Goal: Contribute content: Add original content to the website for others to see

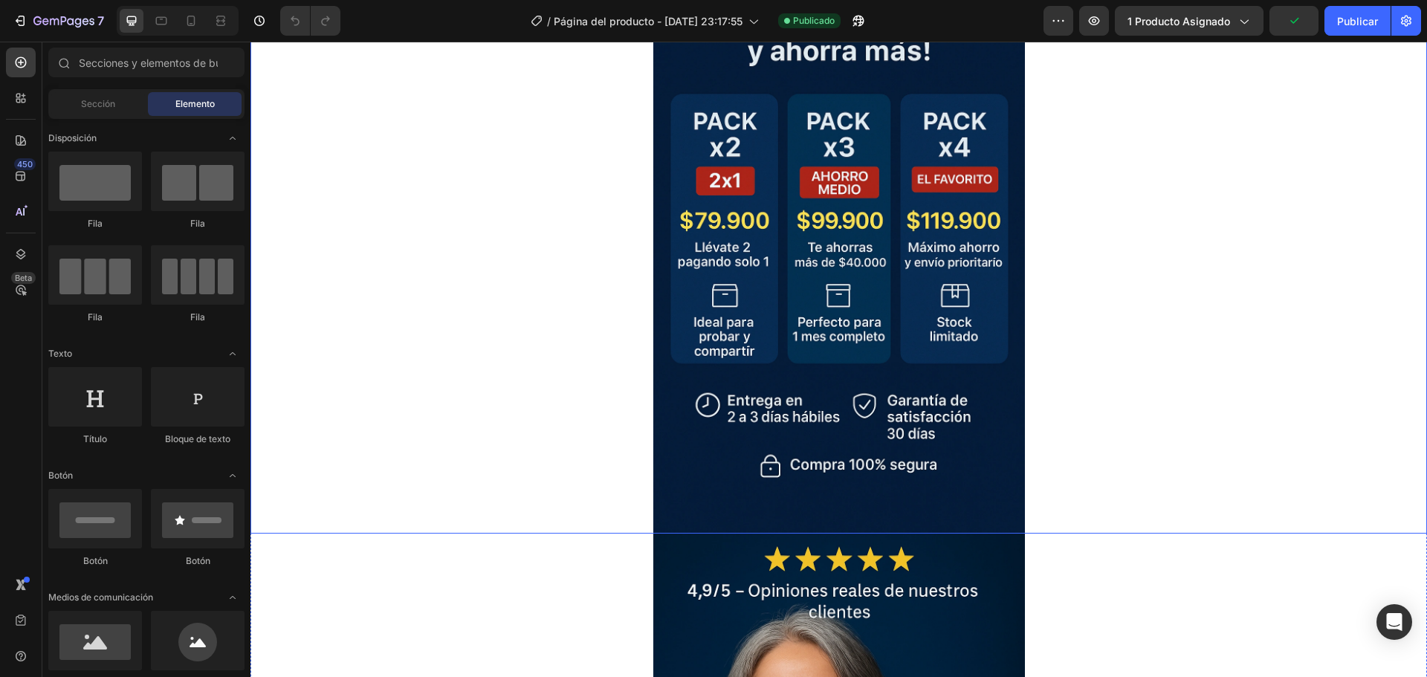
scroll to position [743, 0]
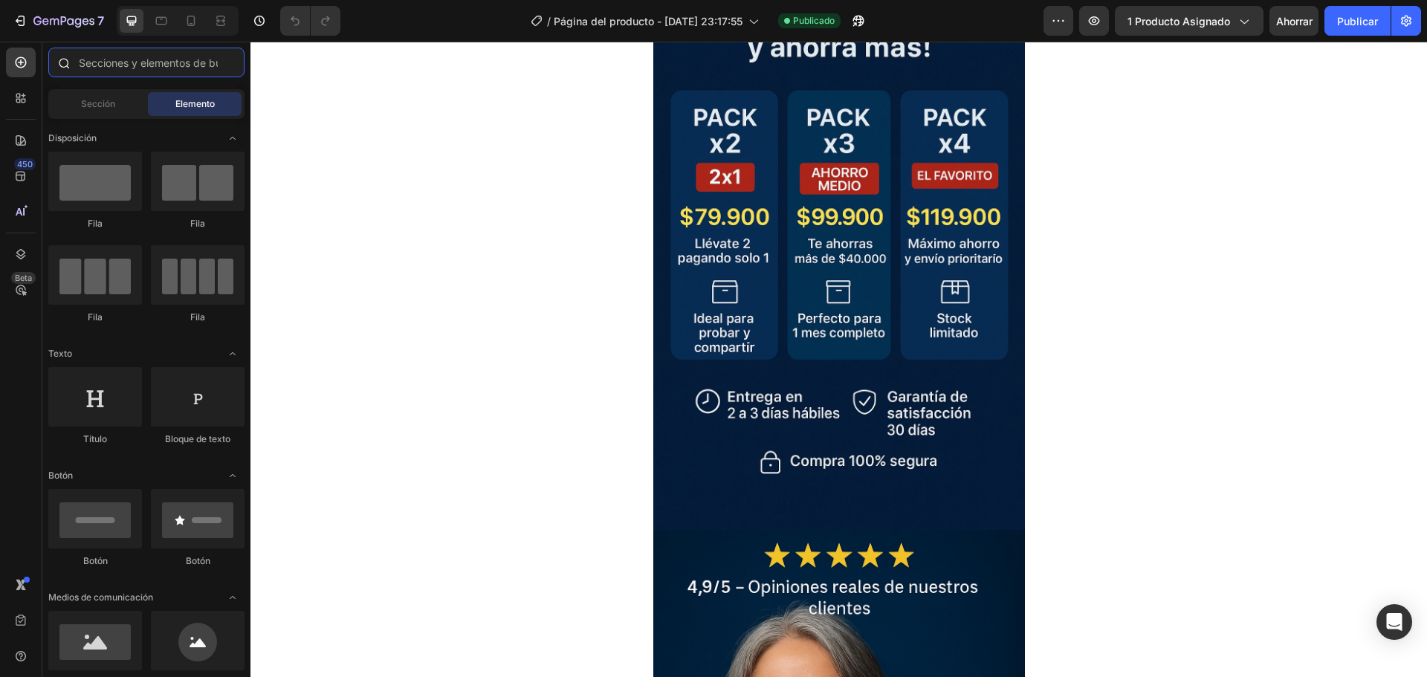
click at [143, 71] on input "text" at bounding box center [146, 63] width 196 height 30
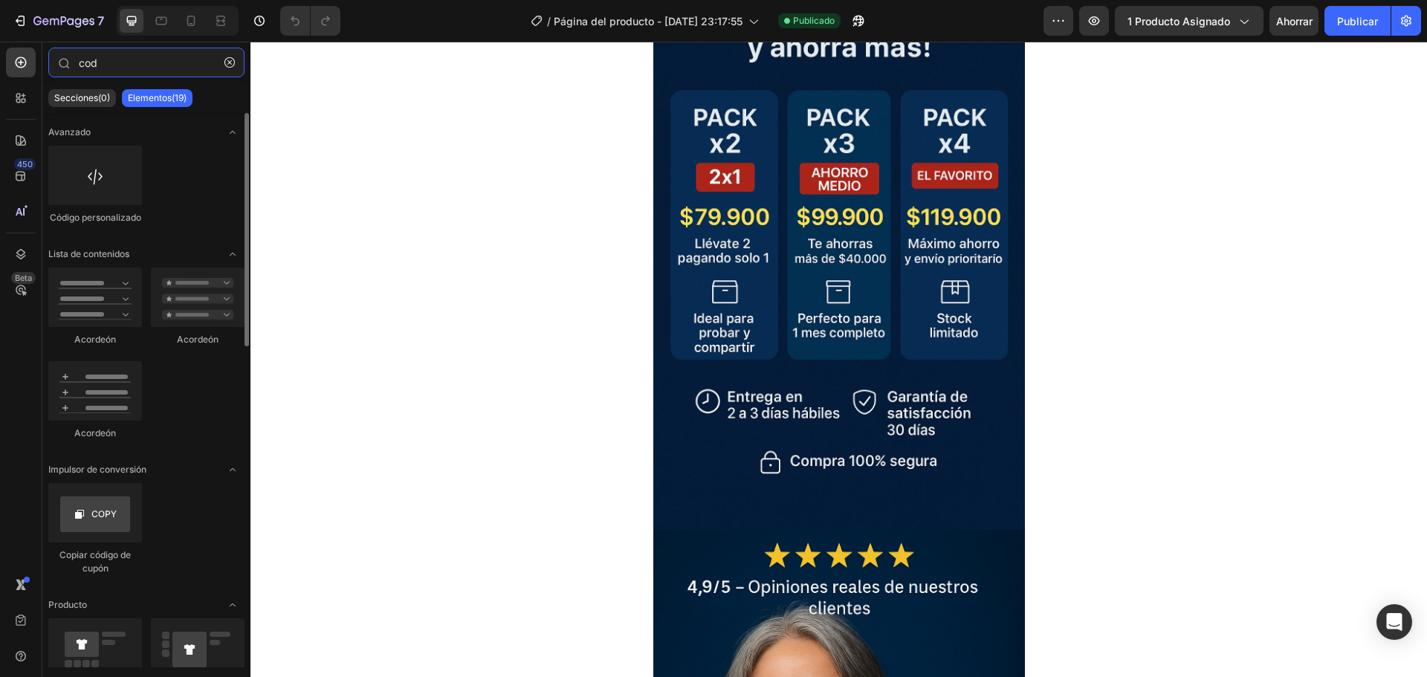
type input "cod"
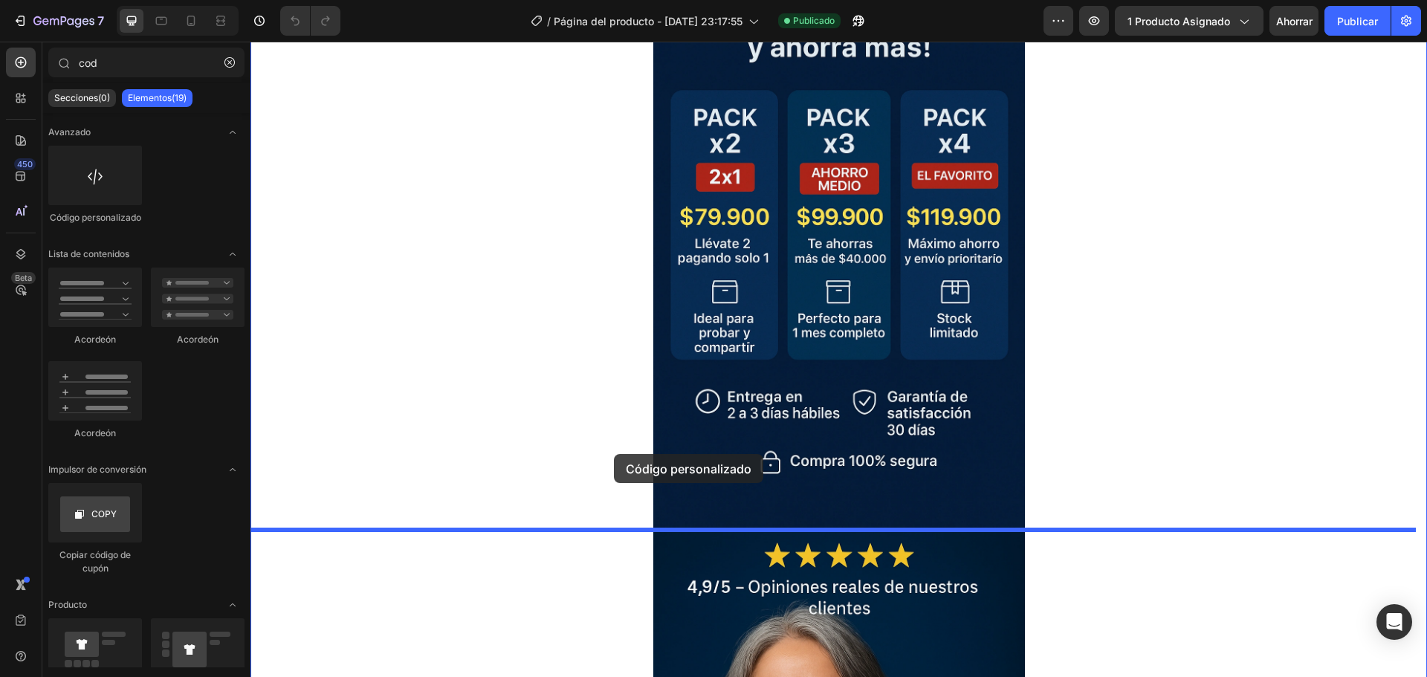
drag, startPoint x: 357, startPoint y: 249, endPoint x: 614, endPoint y: 454, distance: 328.3
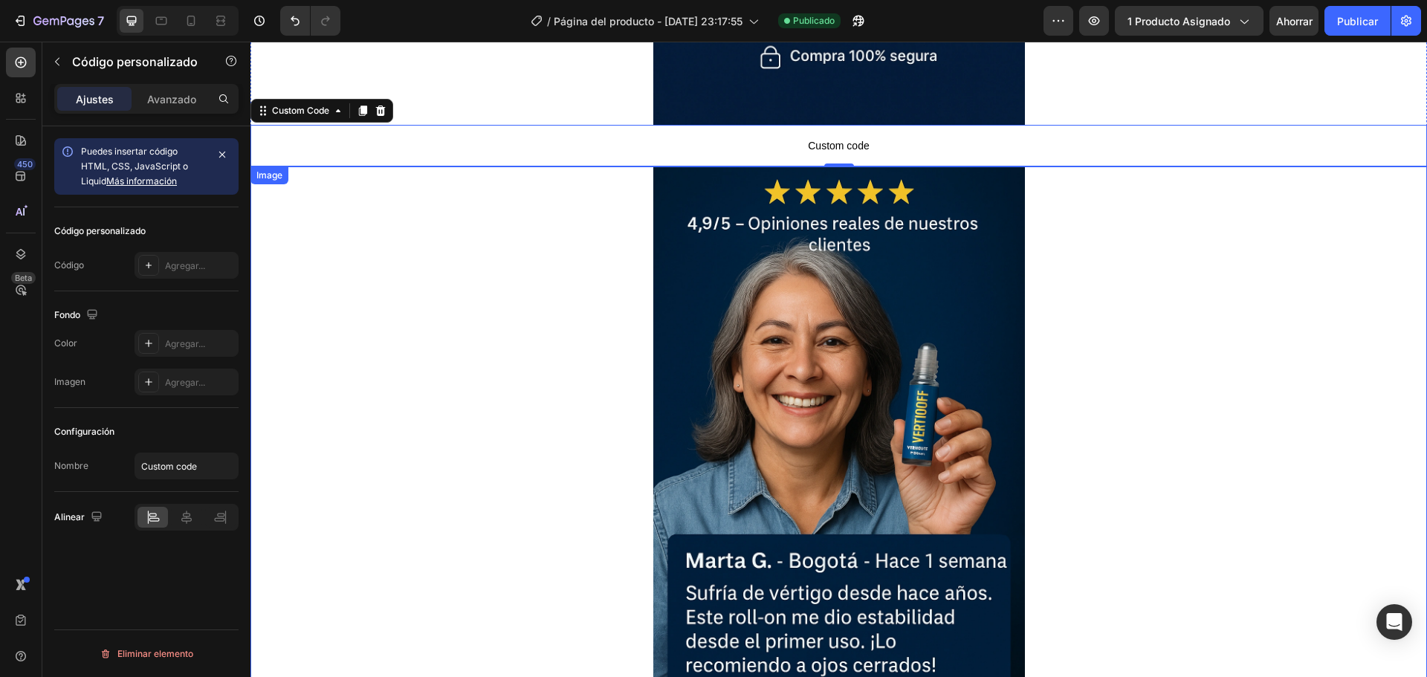
scroll to position [1115, 0]
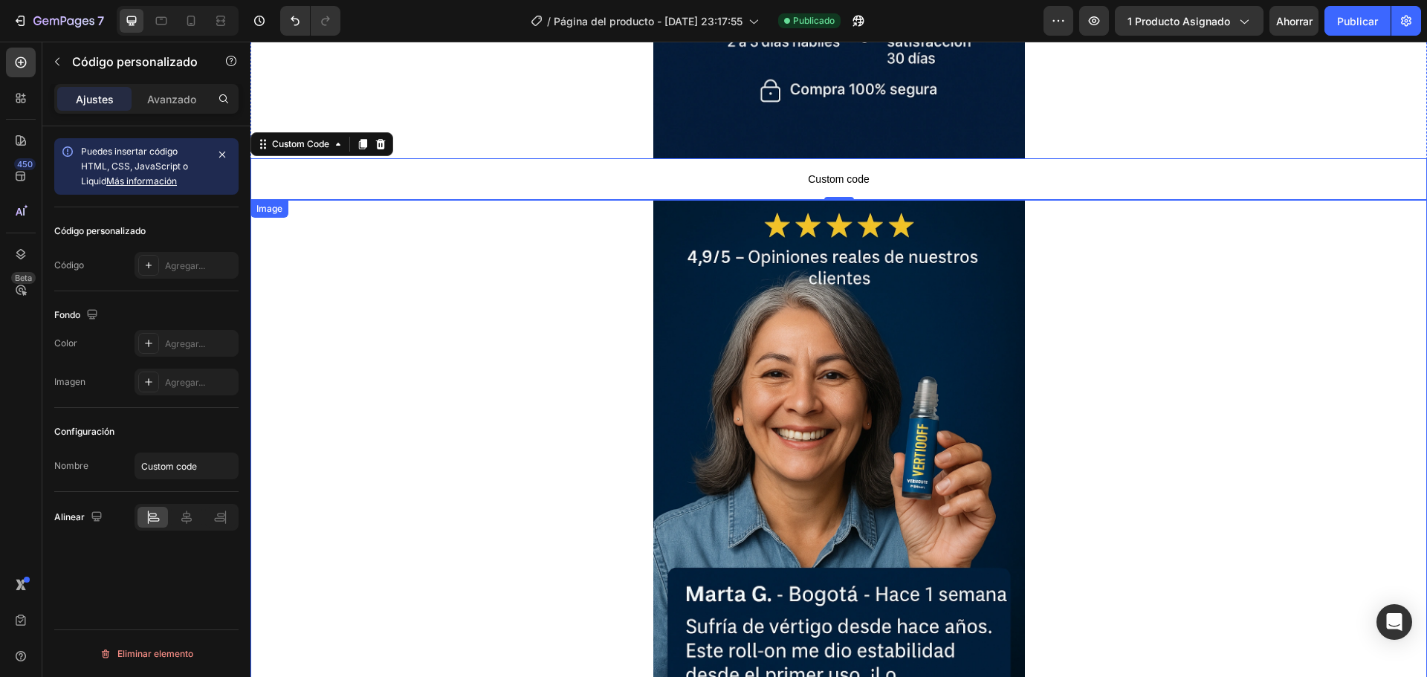
click at [927, 324] on img at bounding box center [839, 478] width 372 height 557
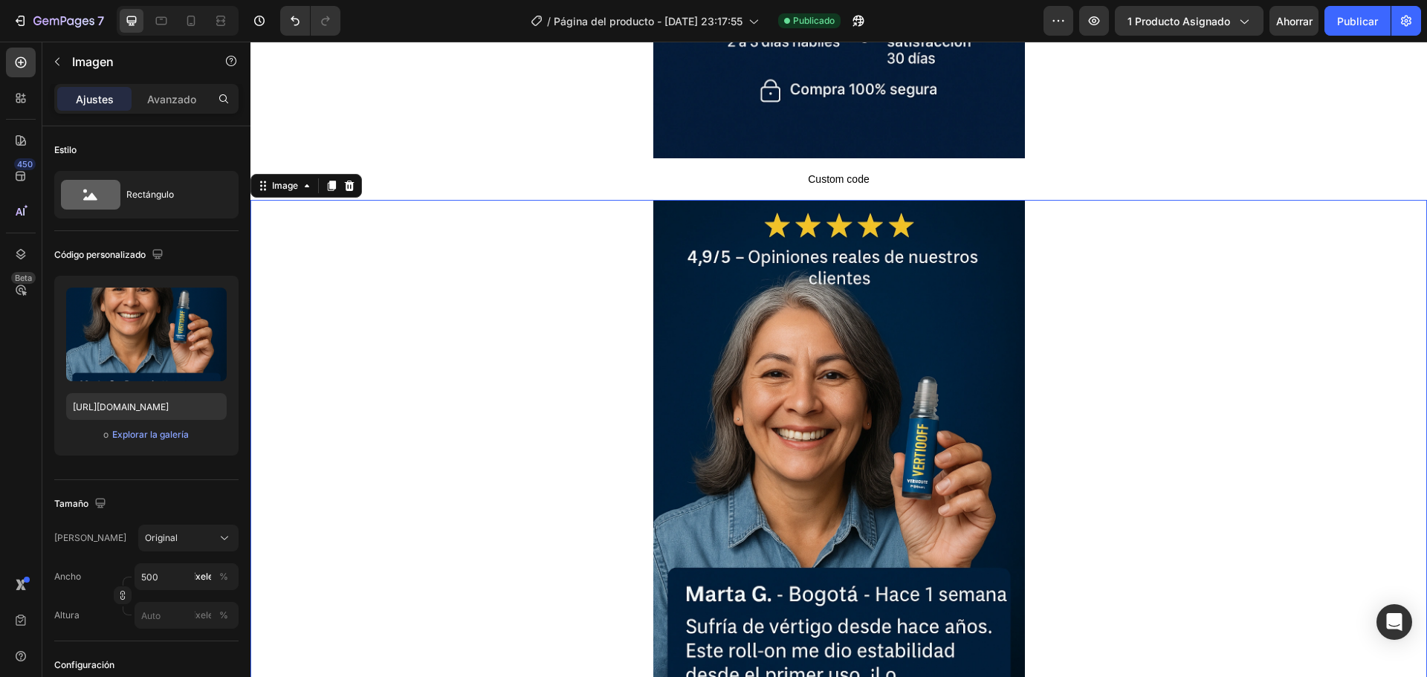
click at [873, 342] on img at bounding box center [839, 478] width 372 height 557
click at [354, 186] on icon at bounding box center [349, 186] width 12 height 12
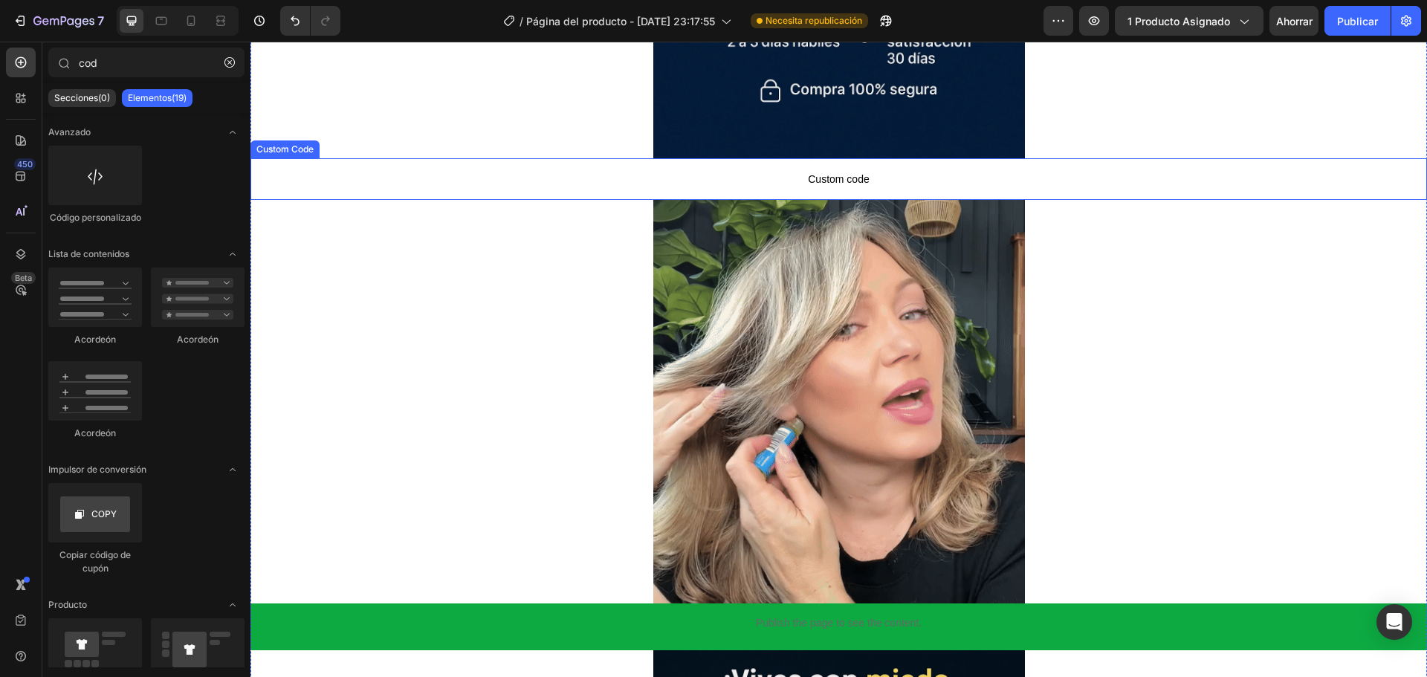
click at [763, 173] on span "Custom code" at bounding box center [838, 179] width 1176 height 18
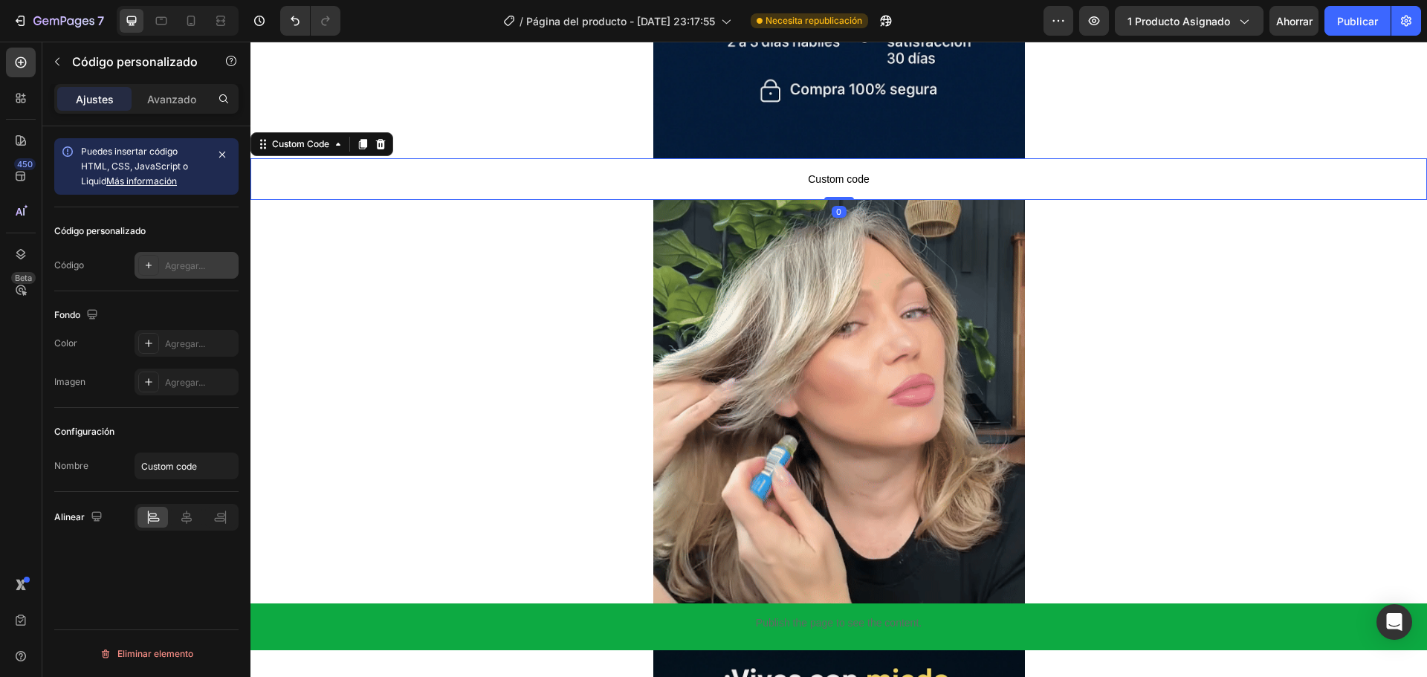
click at [189, 260] on font "Agregar..." at bounding box center [185, 265] width 40 height 11
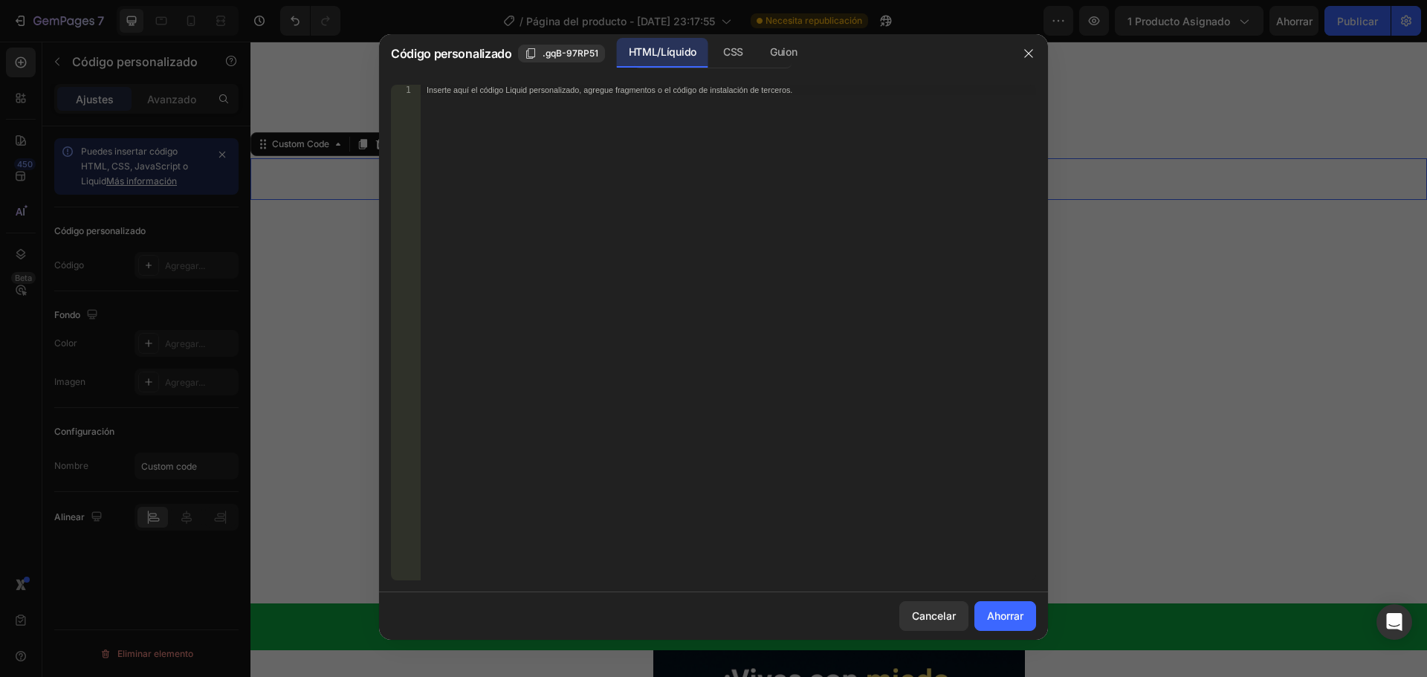
click at [569, 230] on div "Inserte aquí el código Liquid personalizado, agregue fragmentos o el código de …" at bounding box center [728, 343] width 615 height 516
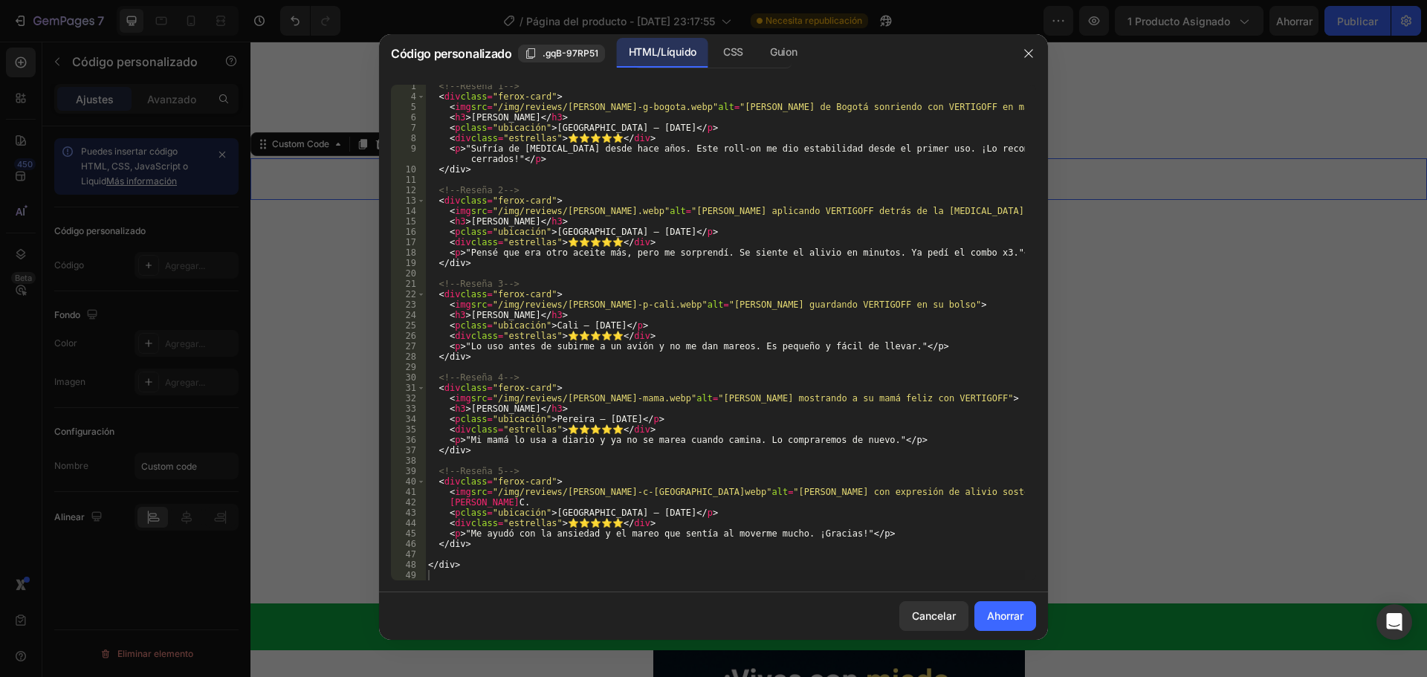
scroll to position [0, 0]
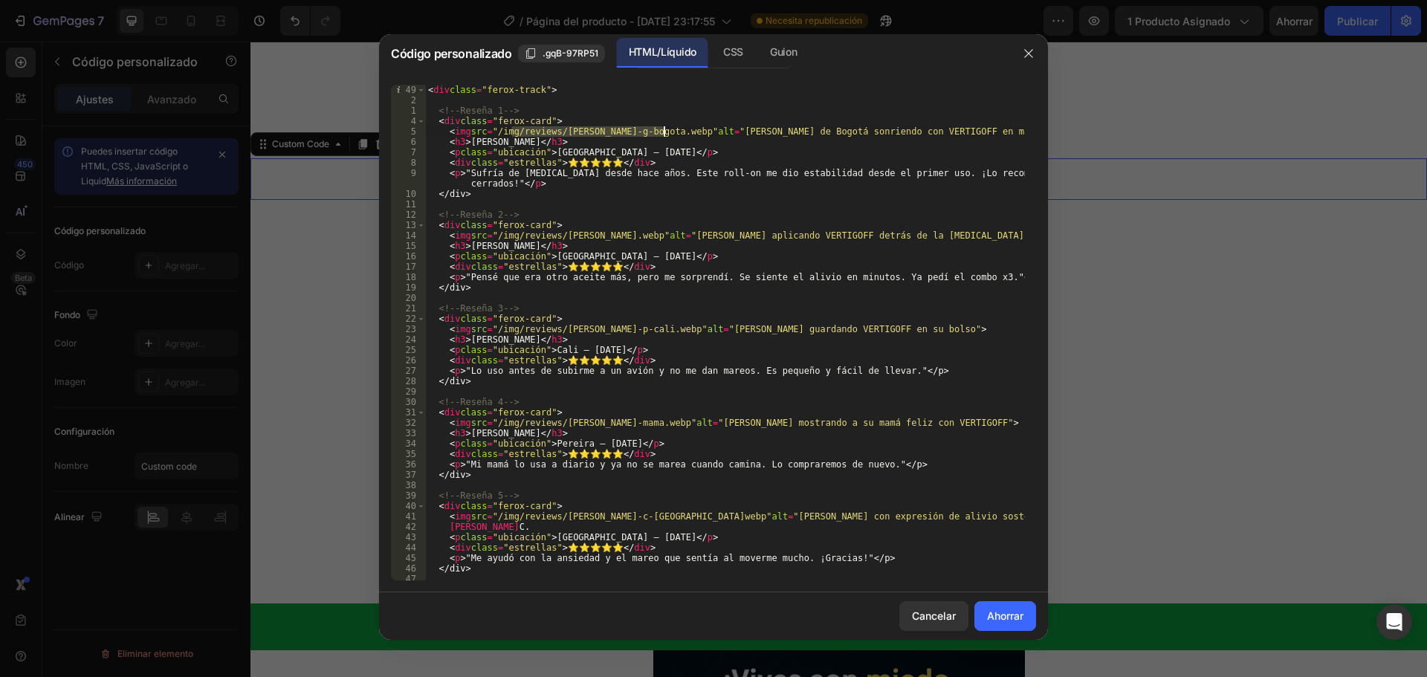
drag, startPoint x: 510, startPoint y: 131, endPoint x: 666, endPoint y: 130, distance: 155.3
click at [666, 130] on div "< div class = "ferox-track" > <!-- Reseña 1 --> < div class = "ferox-card" > < …" at bounding box center [725, 343] width 600 height 516
drag, startPoint x: 668, startPoint y: 131, endPoint x: 513, endPoint y: 135, distance: 155.4
click at [513, 135] on div "< div class = "ferox-track" > <!-- Reseña 1 --> < div class = "ferox-card" > < …" at bounding box center [725, 343] width 600 height 516
paste textarea "[URL][DOMAIN_NAME]"
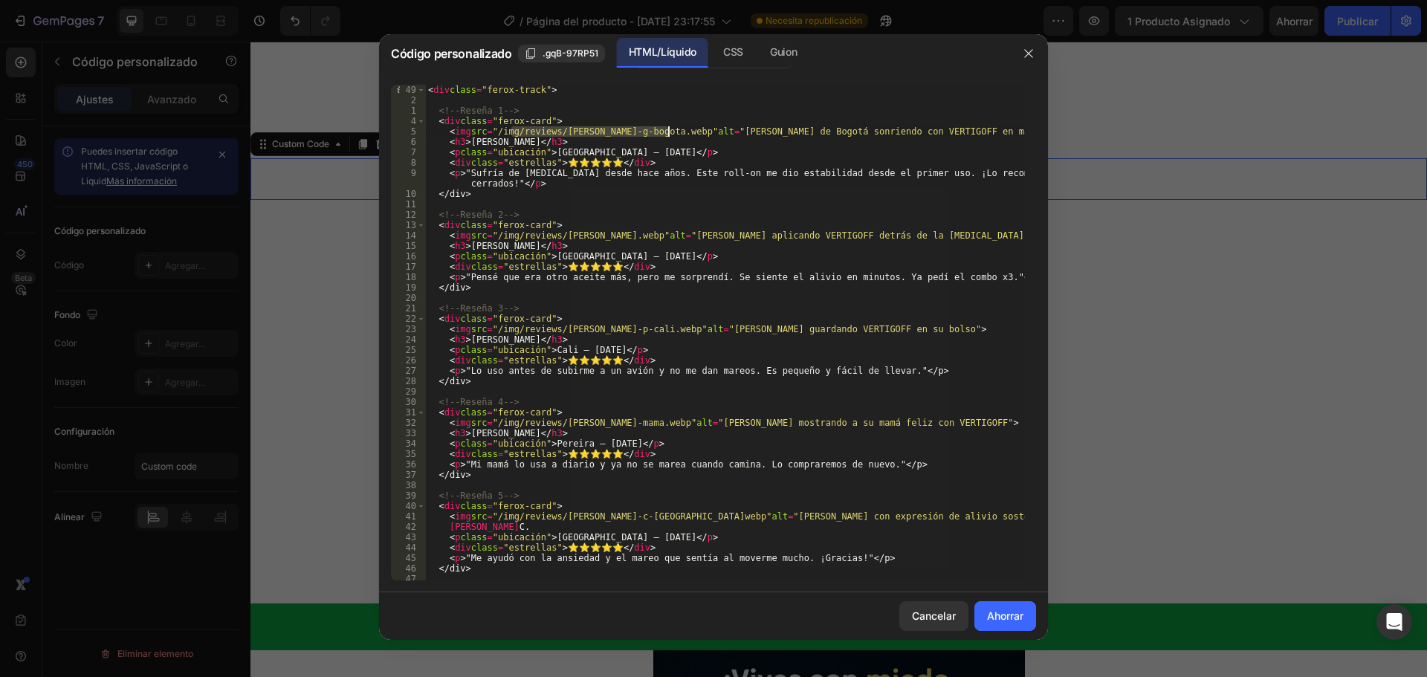
click at [605, 132] on div "< div class = "ferox-track" > <!-- Reseña 1 --> < div class = "ferox-card" > < …" at bounding box center [725, 333] width 600 height 496
drag, startPoint x: 667, startPoint y: 132, endPoint x: 513, endPoint y: 133, distance: 154.6
click at [513, 133] on div "< div class = "ferox-track" > <!-- Reseña 1 --> < div class = "ferox-card" > < …" at bounding box center [725, 343] width 600 height 516
paste textarea "[URL][DOMAIN_NAME]"
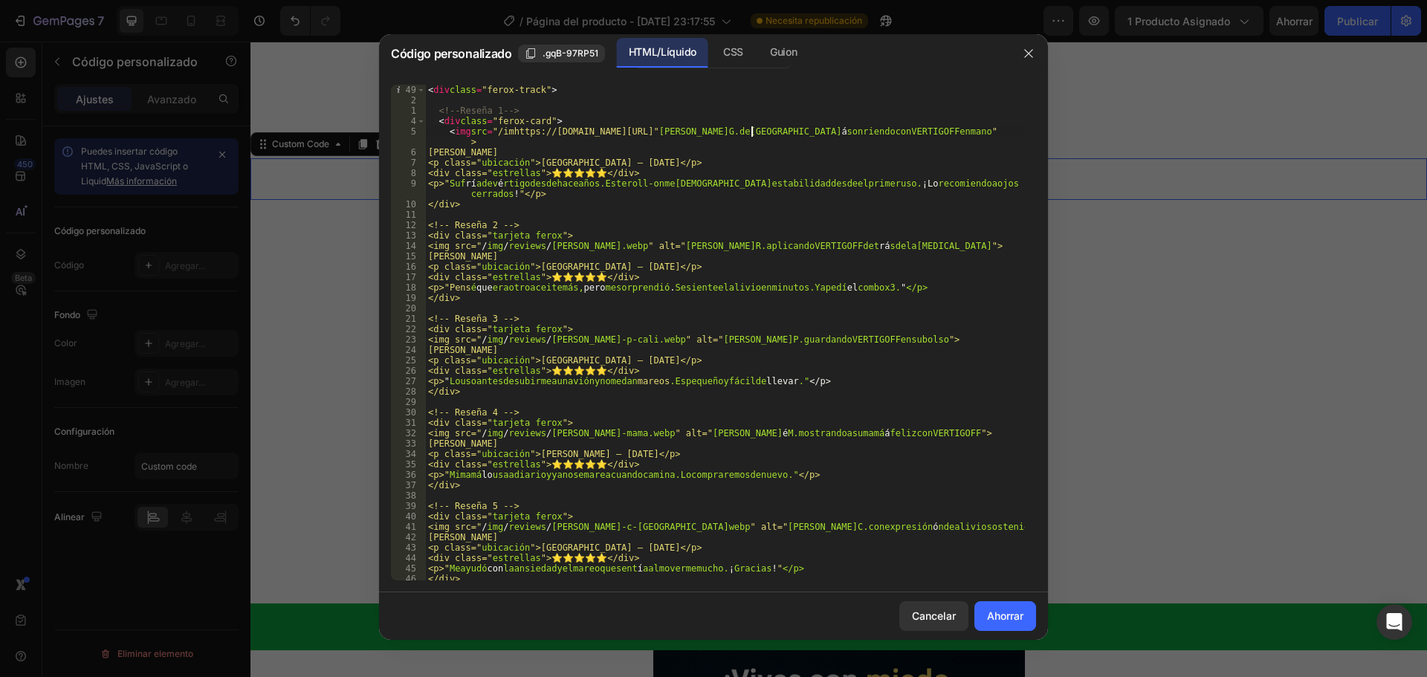
type textarea "<img src="/img/reviews/[PERSON_NAME]-g-bogota.webp" alt="[PERSON_NAME] de Bogot…"
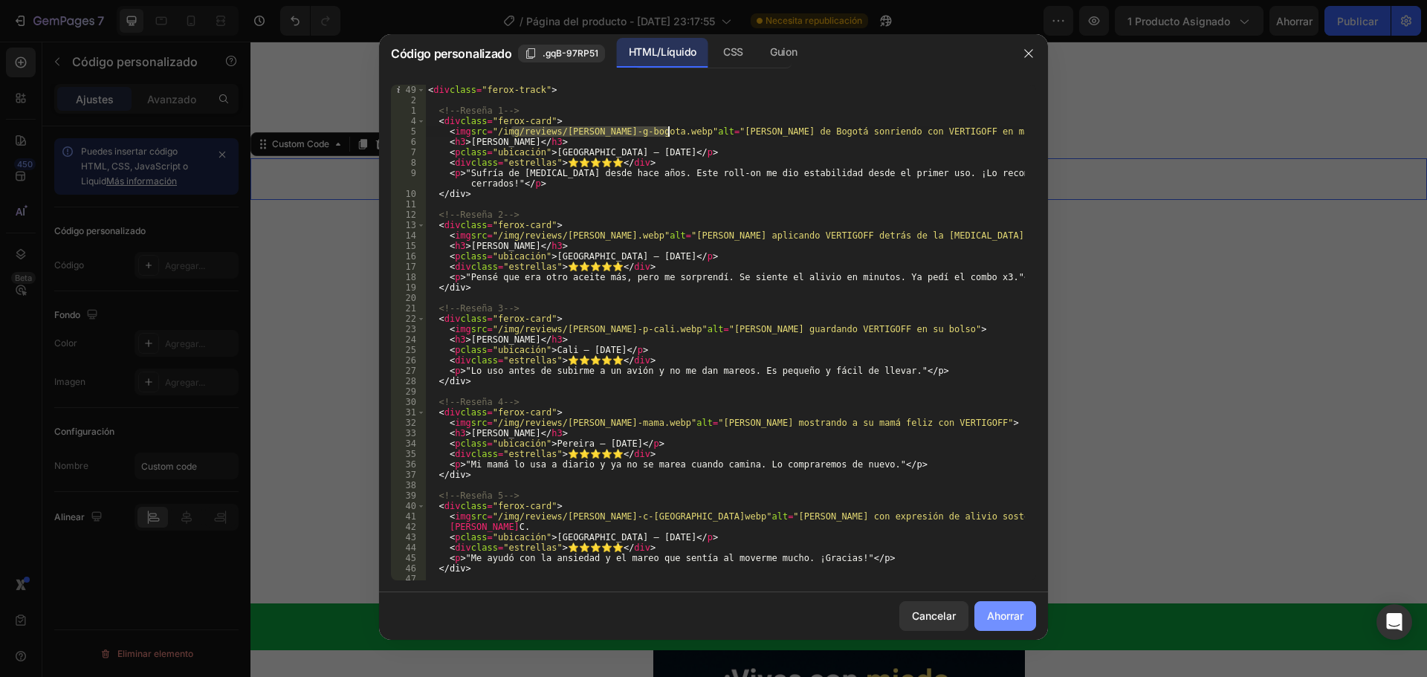
click at [1024, 611] on button "Ahorrar" at bounding box center [1005, 616] width 62 height 30
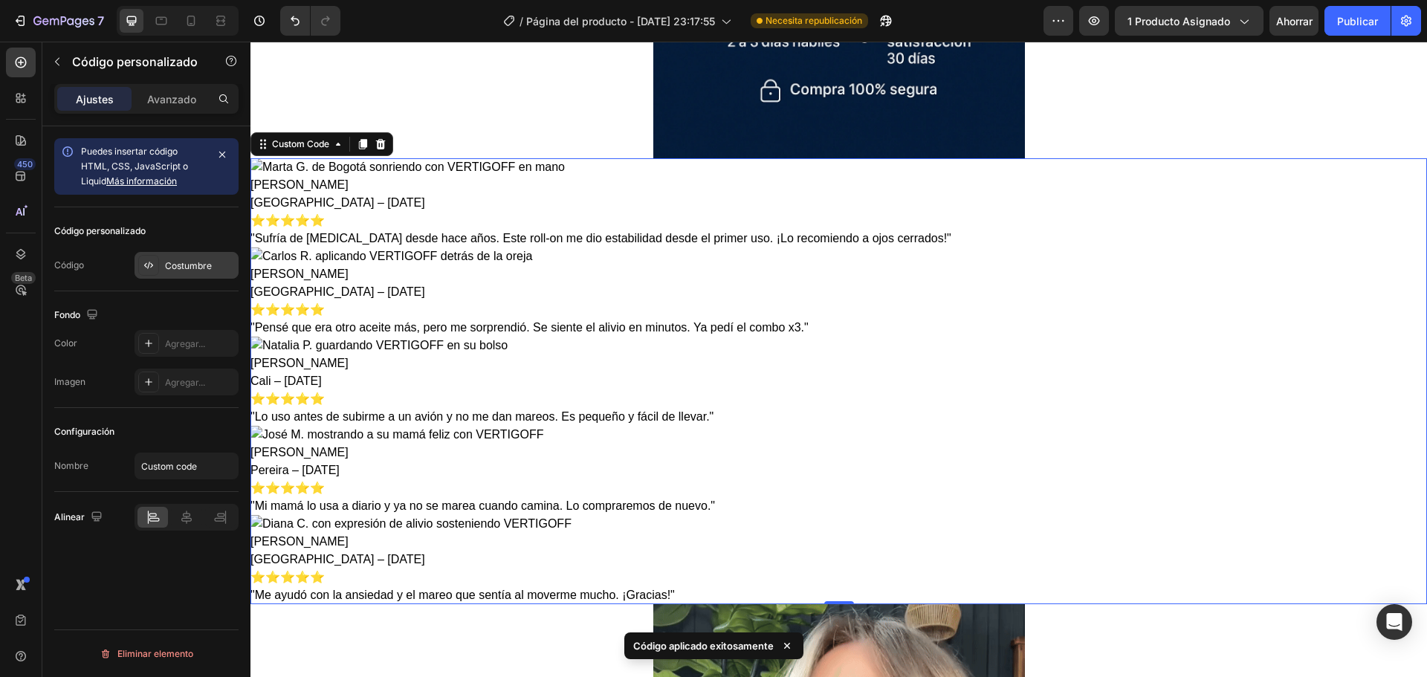
click at [203, 268] on font "Costumbre" at bounding box center [188, 265] width 47 height 11
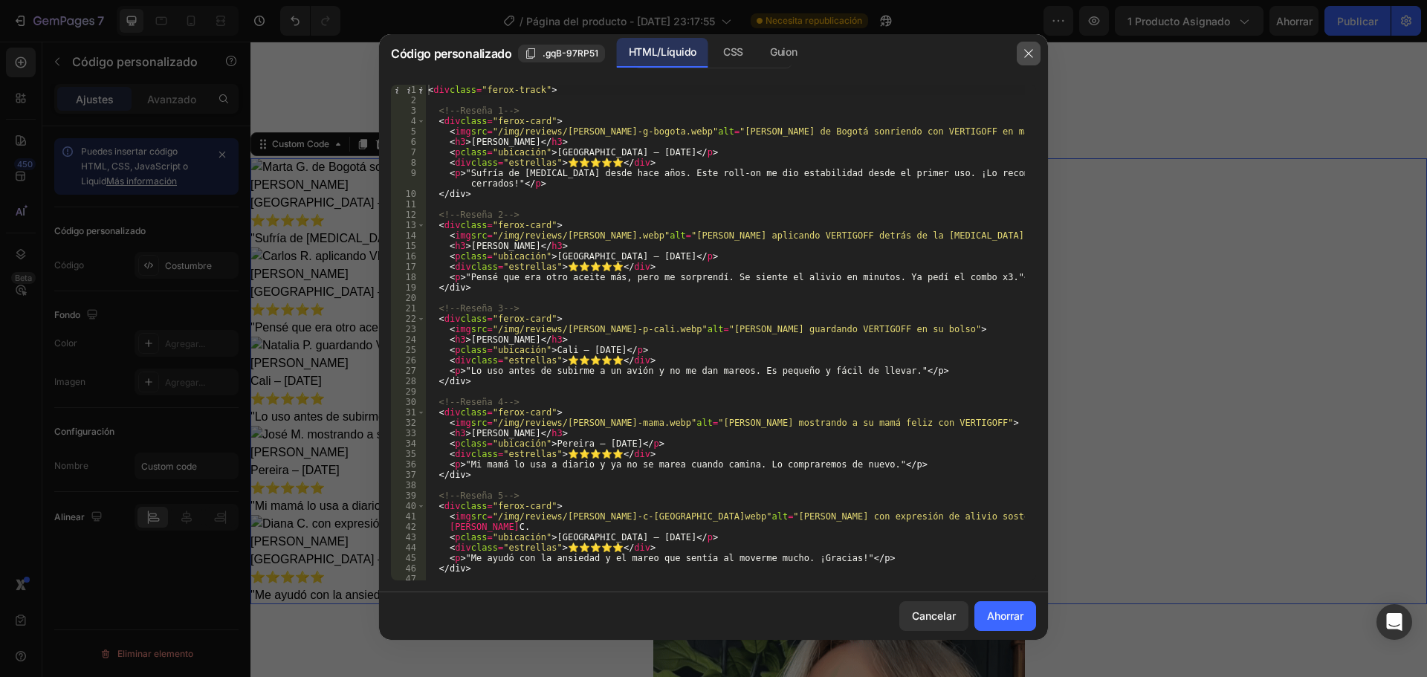
click at [1026, 51] on icon "button" at bounding box center [1028, 53] width 8 height 8
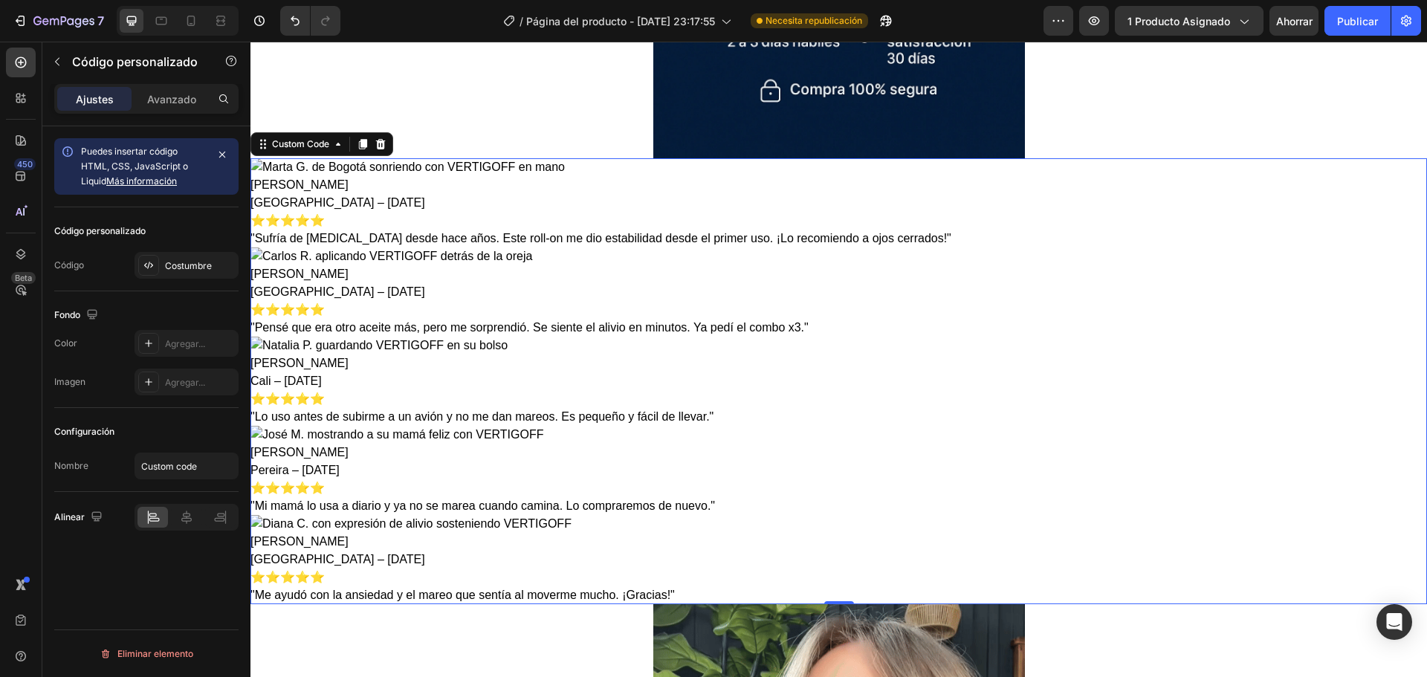
click at [777, 305] on div "⭐⭐⭐⭐⭐" at bounding box center [838, 310] width 1176 height 18
click at [198, 262] on font "Costumbre" at bounding box center [188, 265] width 47 height 11
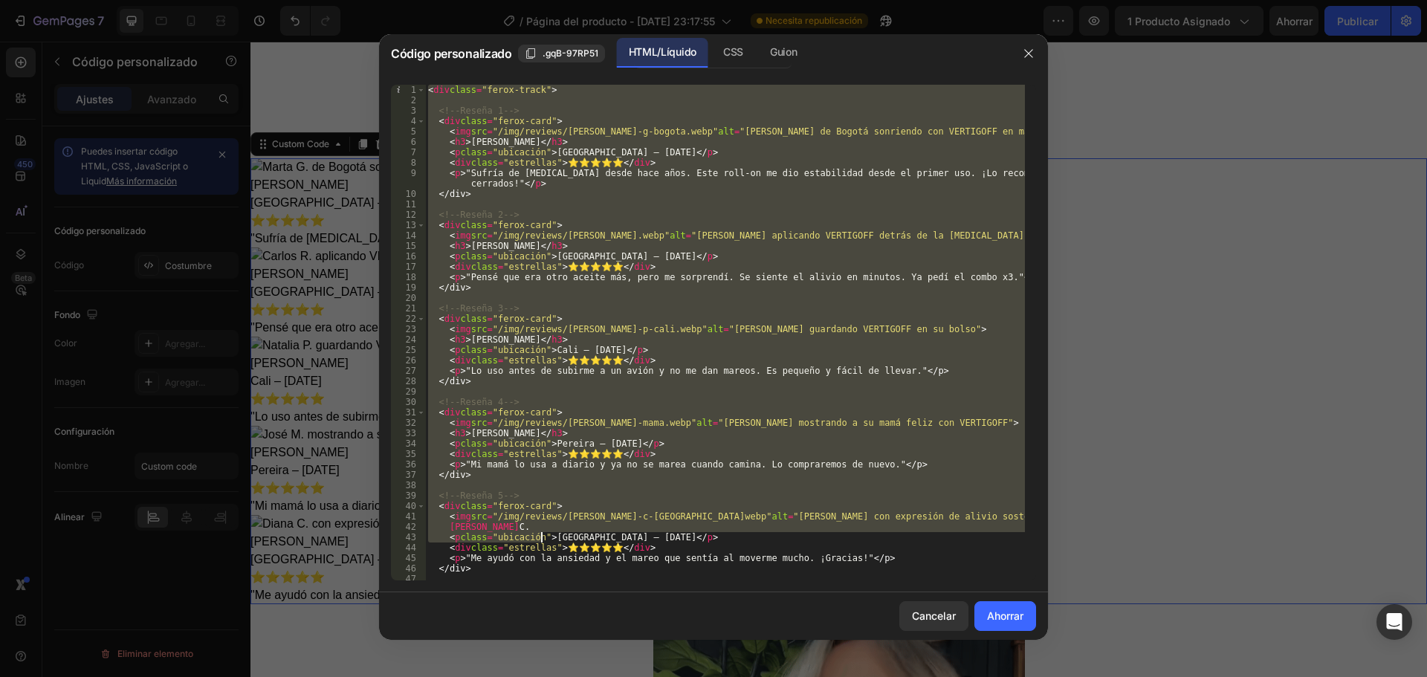
scroll to position [25, 0]
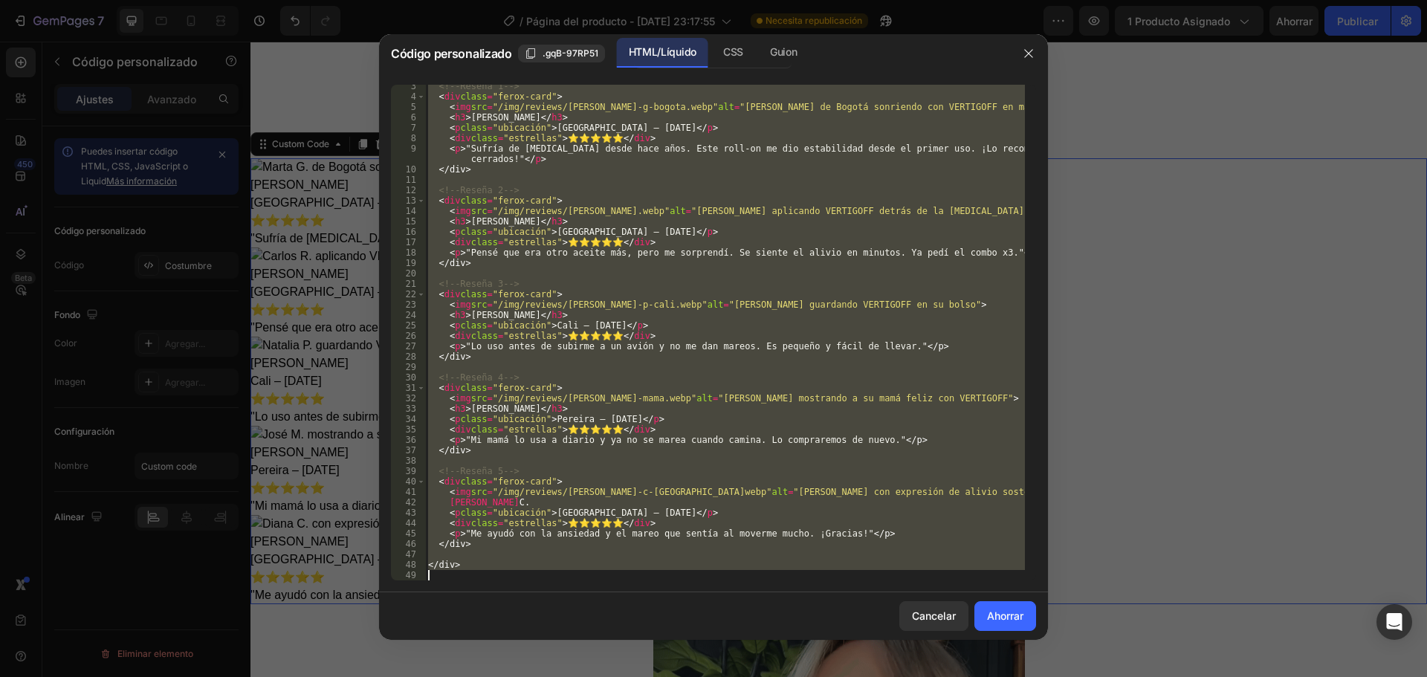
drag, startPoint x: 430, startPoint y: 88, endPoint x: 539, endPoint y: 593, distance: 516.4
click at [539, 593] on div "Código personalizado .gqB-97RP51 HTML/Líquido CSS Guion <div class="ferox-track…" at bounding box center [713, 337] width 669 height 606
type textarea "</div>"
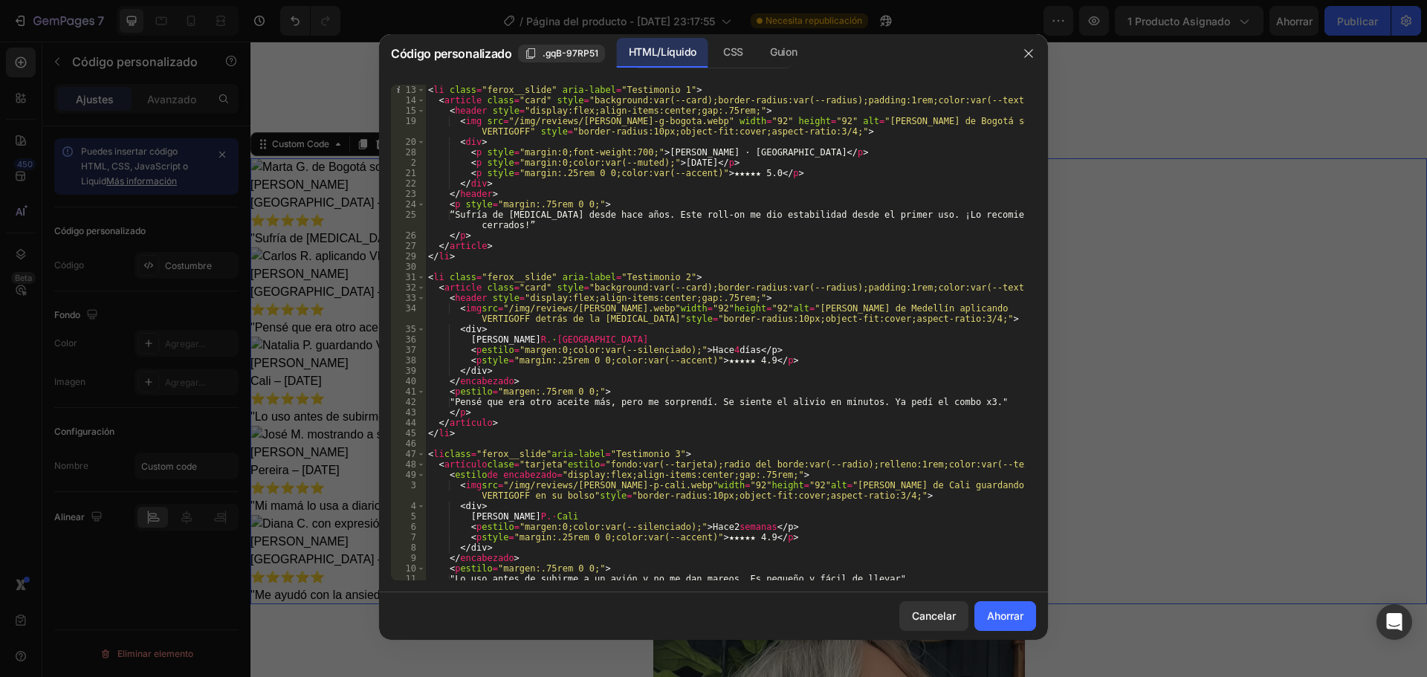
scroll to position [0, 0]
click at [1006, 614] on font "Ahorrar" at bounding box center [1005, 615] width 36 height 13
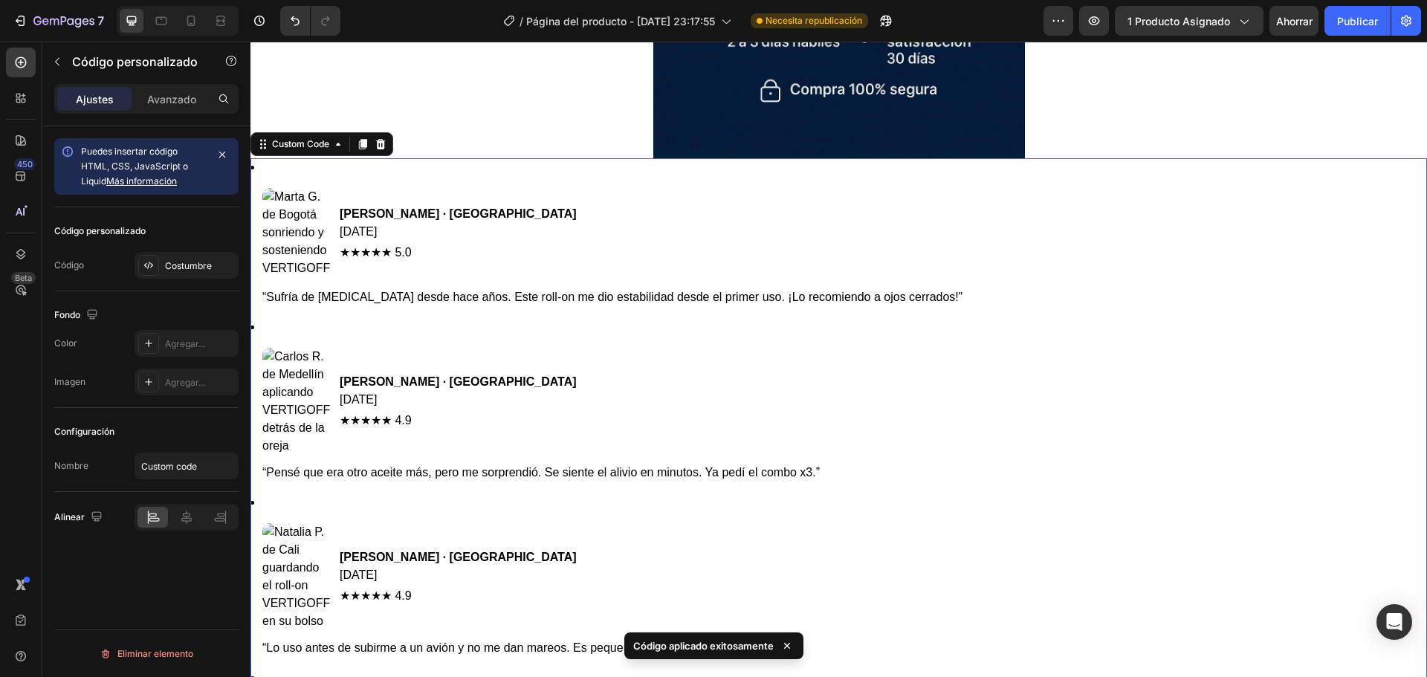
scroll to position [1486, 0]
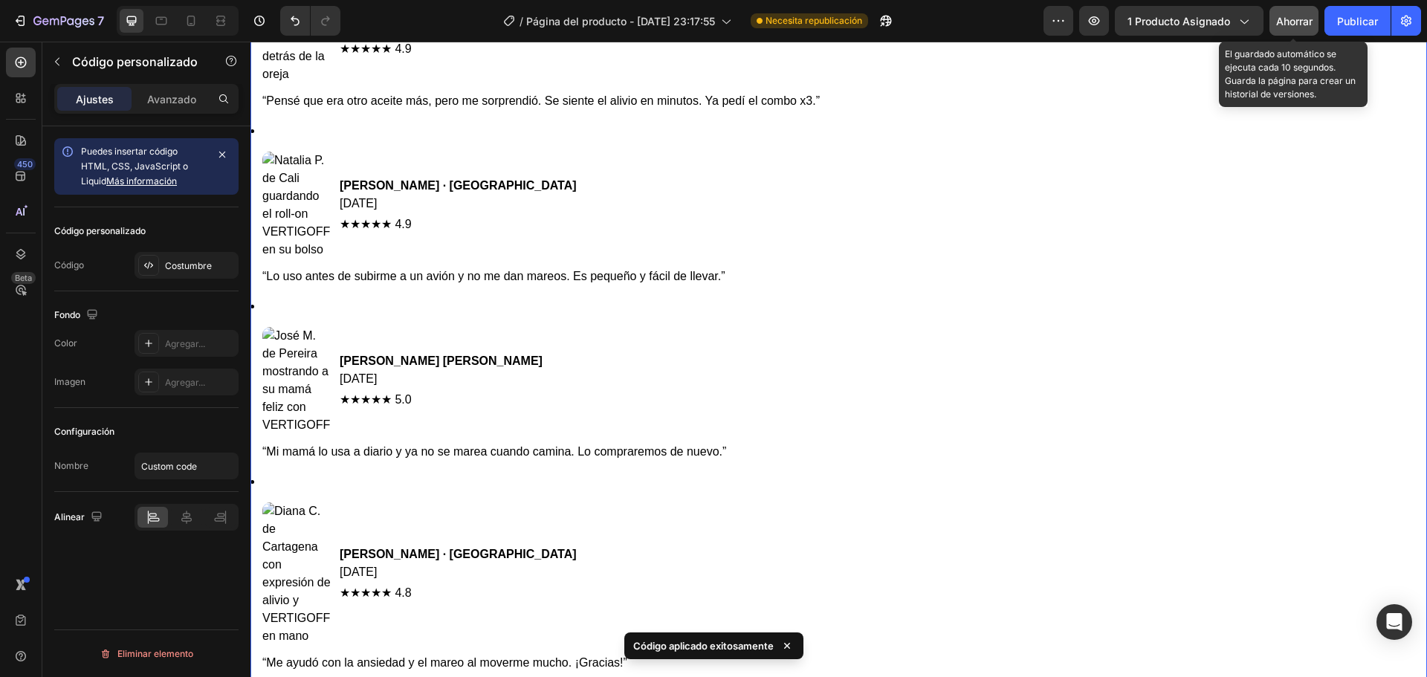
click at [1309, 20] on font "Ahorrar" at bounding box center [1294, 21] width 36 height 13
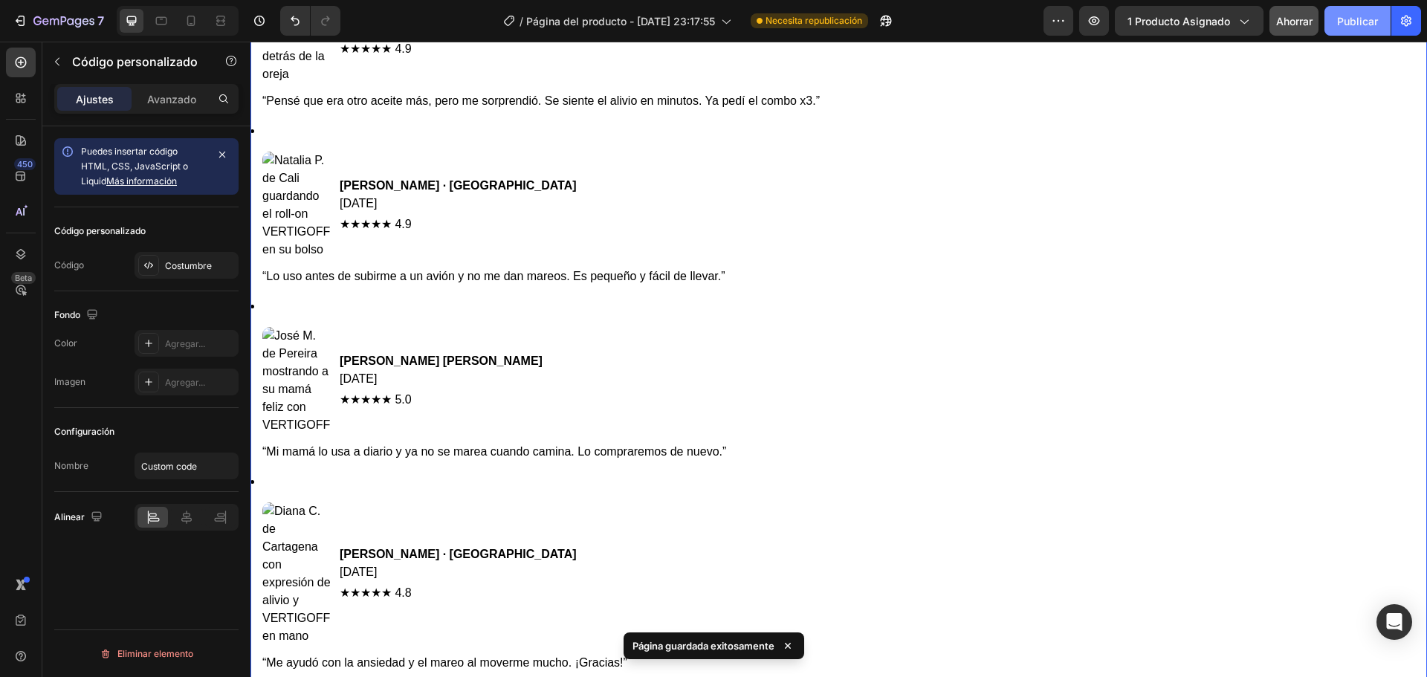
click at [1363, 19] on font "Publicar" at bounding box center [1357, 21] width 41 height 13
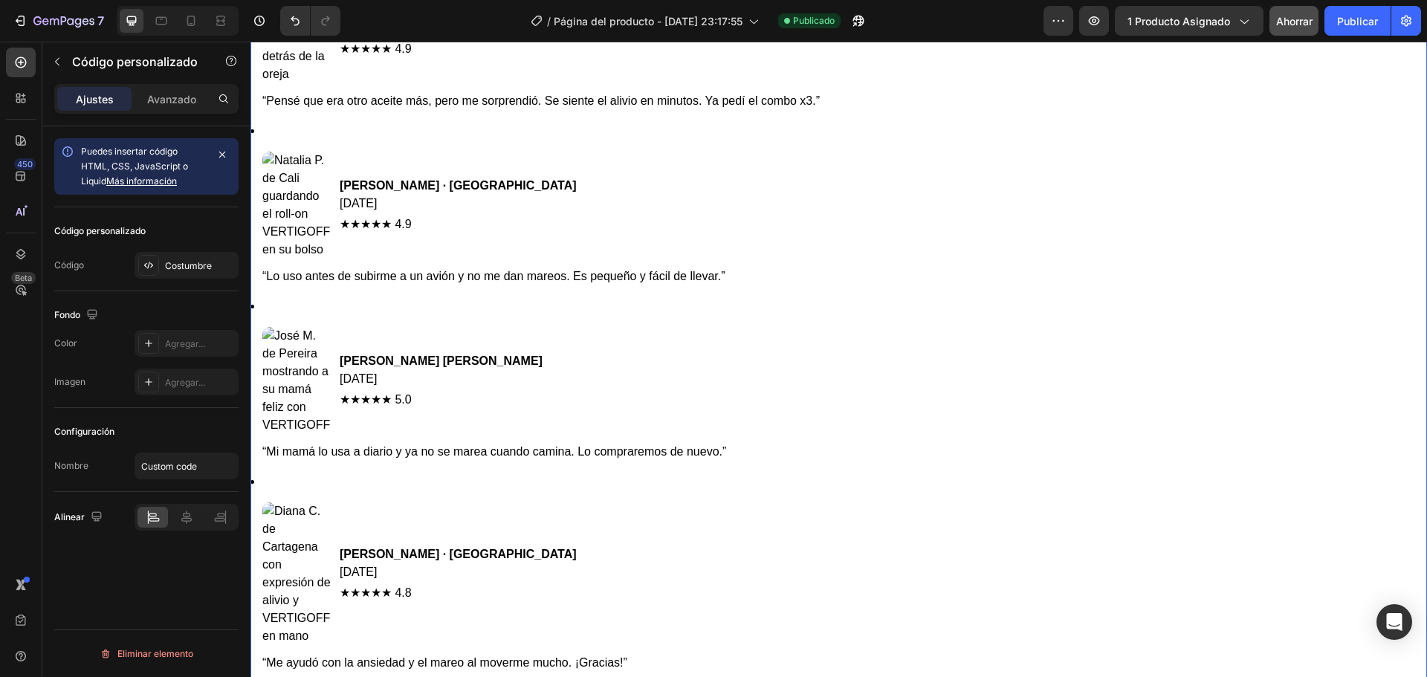
click at [594, 327] on header "[PERSON_NAME] · Pereira [DATE] ★★★★★ 5.0" at bounding box center [838, 380] width 1153 height 107
click at [213, 266] on div "Costumbre" at bounding box center [200, 265] width 70 height 13
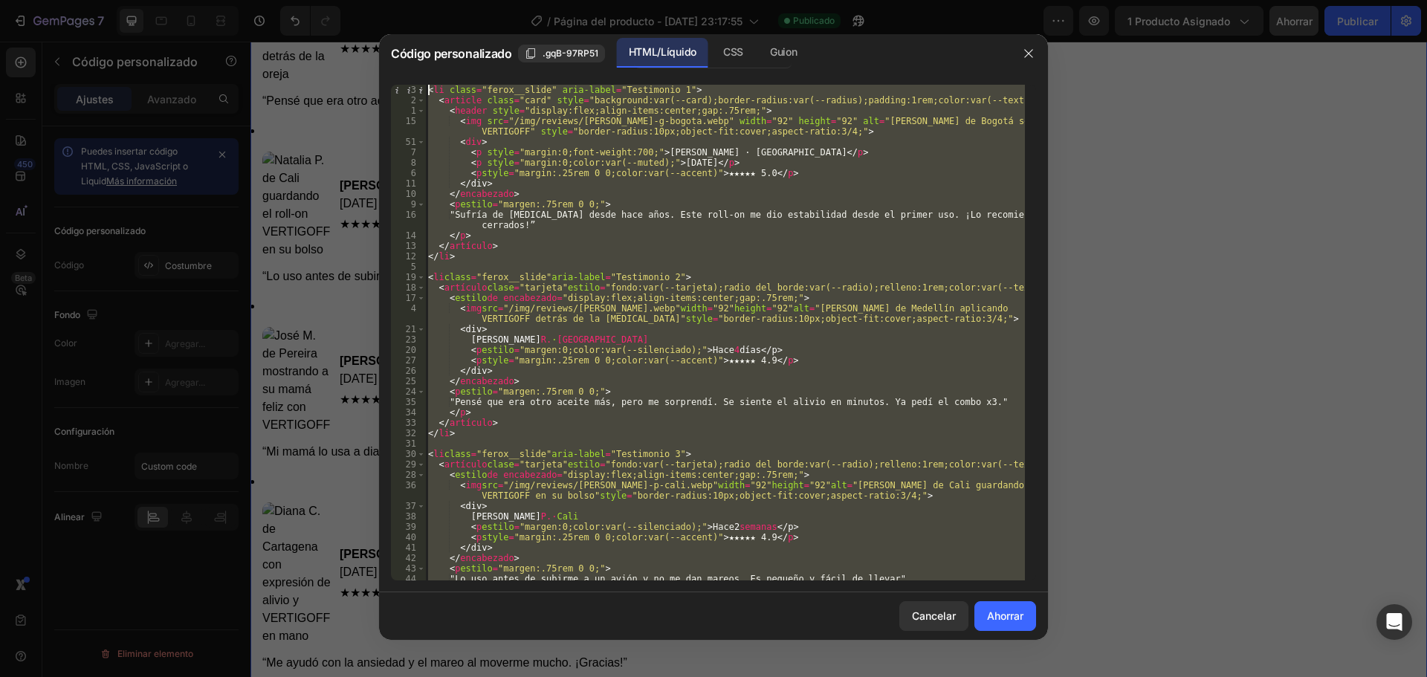
scroll to position [0, 0]
drag, startPoint x: 466, startPoint y: 568, endPoint x: 414, endPoint y: 77, distance: 493.2
click at [414, 77] on div "</li> 3 2 1 15 51 7 8 6 11 10 9 16 14 13 12 5 19 18 17 4 21 23 20 27 26 25 24 3…" at bounding box center [713, 332] width 669 height 519
type textarea "<li class="ferox__slide" aria-label="Testimonio 1"> <article class="card" style…"
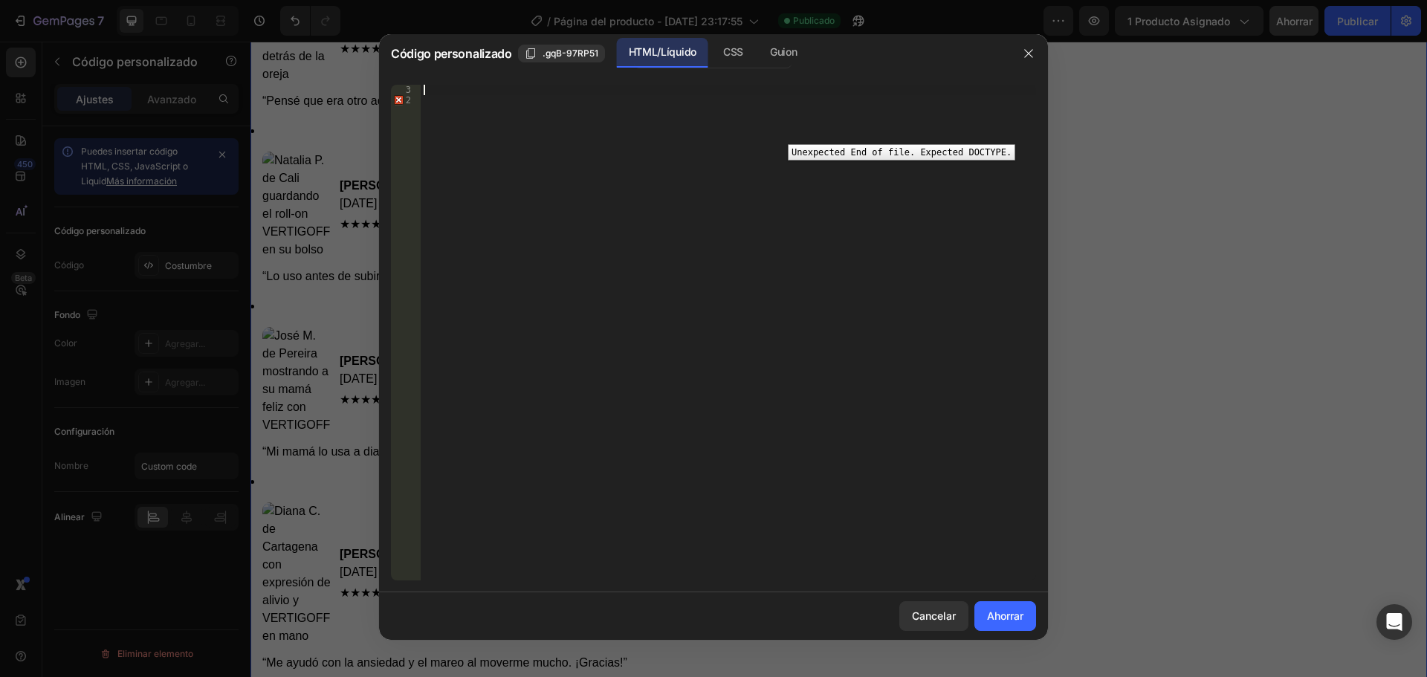
click at [398, 99] on div "2" at bounding box center [406, 100] width 30 height 10
click at [458, 85] on div at bounding box center [728, 343] width 615 height 516
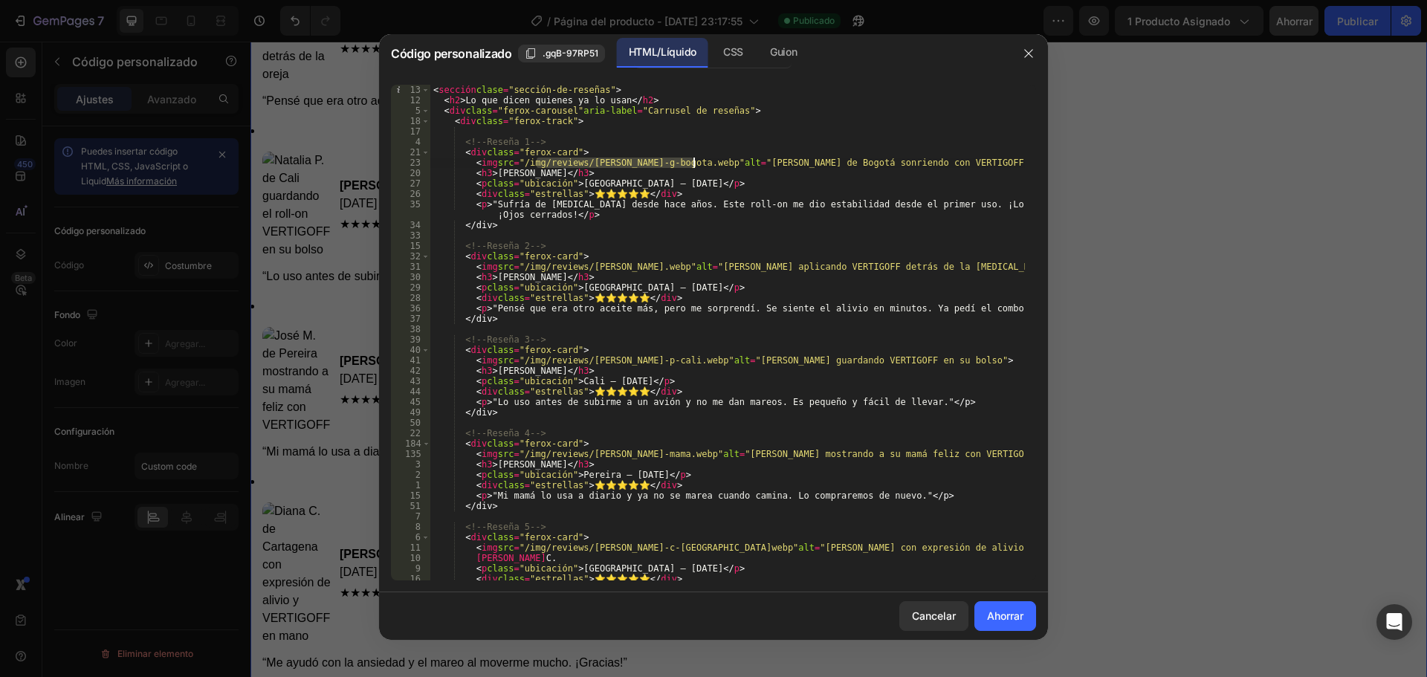
drag, startPoint x: 536, startPoint y: 161, endPoint x: 694, endPoint y: 163, distance: 158.3
click at [694, 163] on div "< sección clase = "sección-de-reseñas" > < h2 > Lo que dicen quienes ya lo usan…" at bounding box center [727, 343] width 594 height 516
paste textarea "[URL][DOMAIN_NAME]"
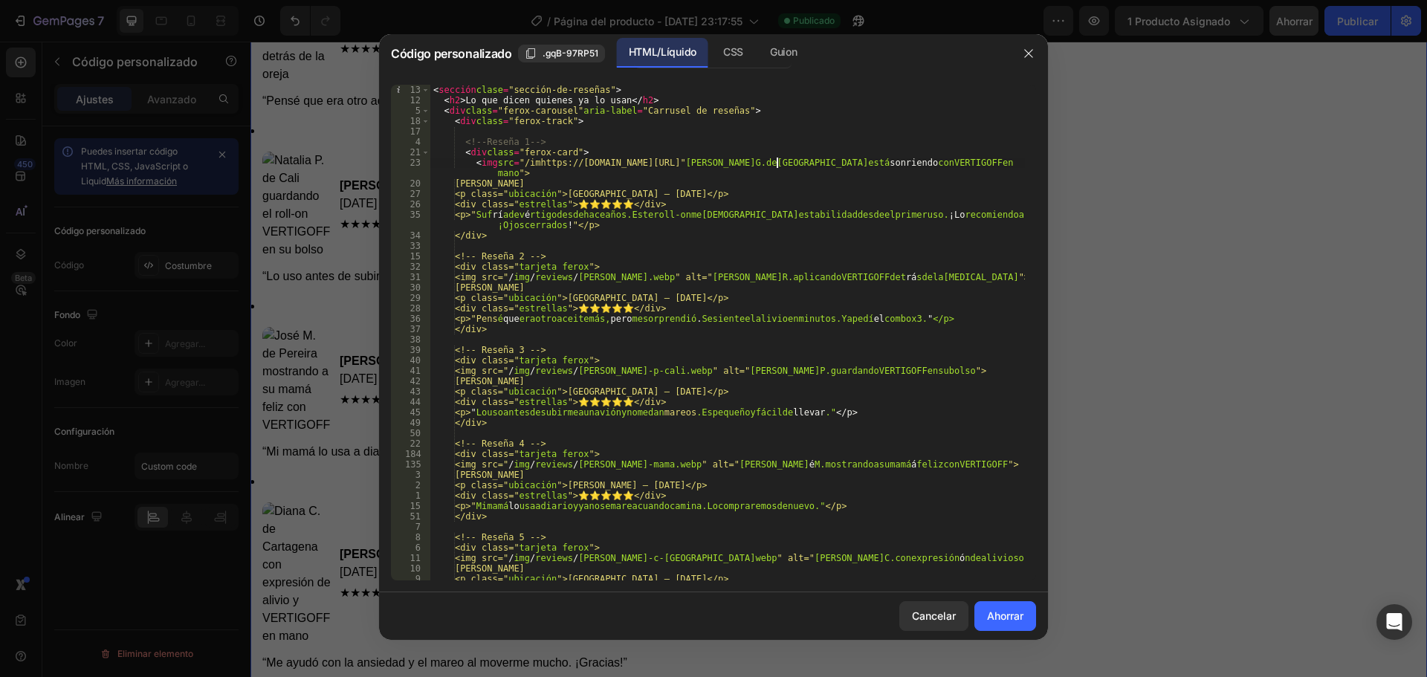
type textarea "<img src="/img/reviews/[PERSON_NAME]-g-bogota.webp" alt="[PERSON_NAME] de Bogot…"
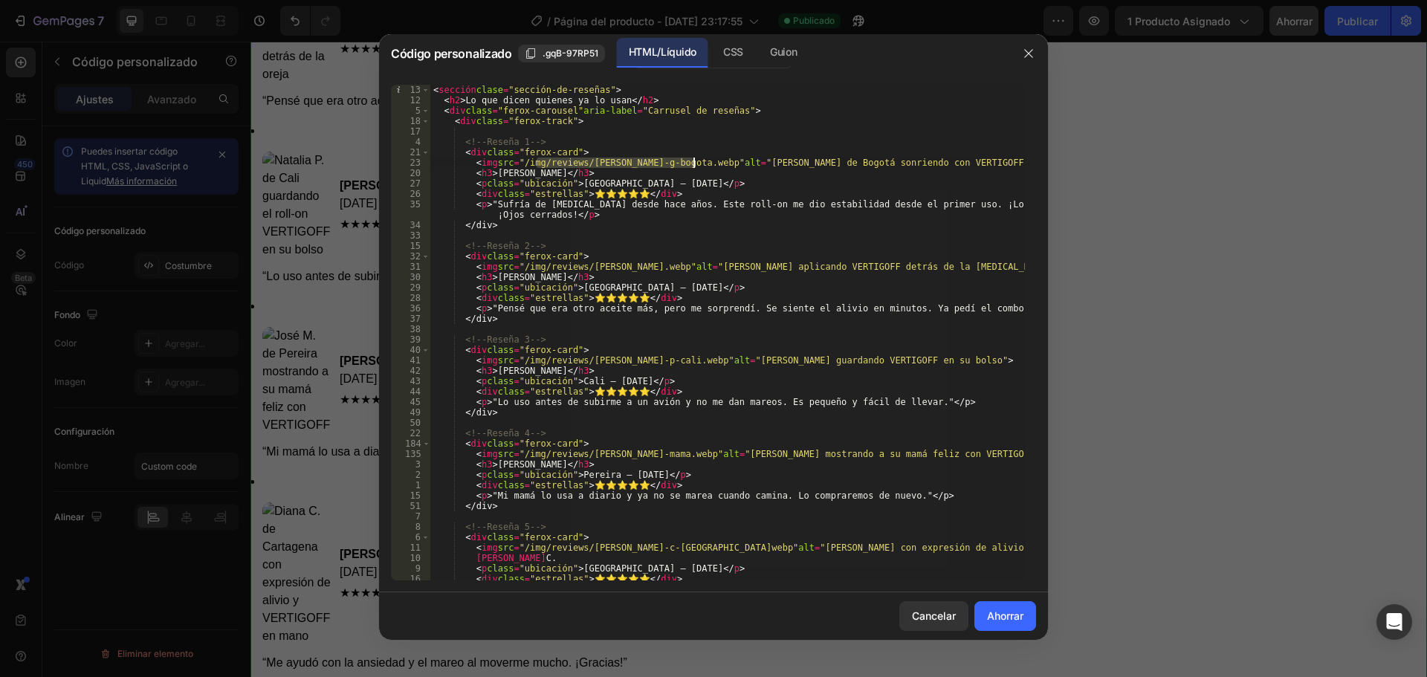
click at [632, 162] on div "< sección clase = "sección-de-reseñas" > < h2 > Lo que dicen quienes ya lo usan…" at bounding box center [727, 333] width 594 height 496
drag, startPoint x: 599, startPoint y: 162, endPoint x: 692, endPoint y: 164, distance: 92.9
click at [692, 164] on div "< sección clase = "sección-de-reseñas" > < h2 > Lo que dicen quienes ya lo usan…" at bounding box center [727, 343] width 594 height 516
click at [1002, 611] on font "Ahorrar" at bounding box center [1005, 615] width 36 height 13
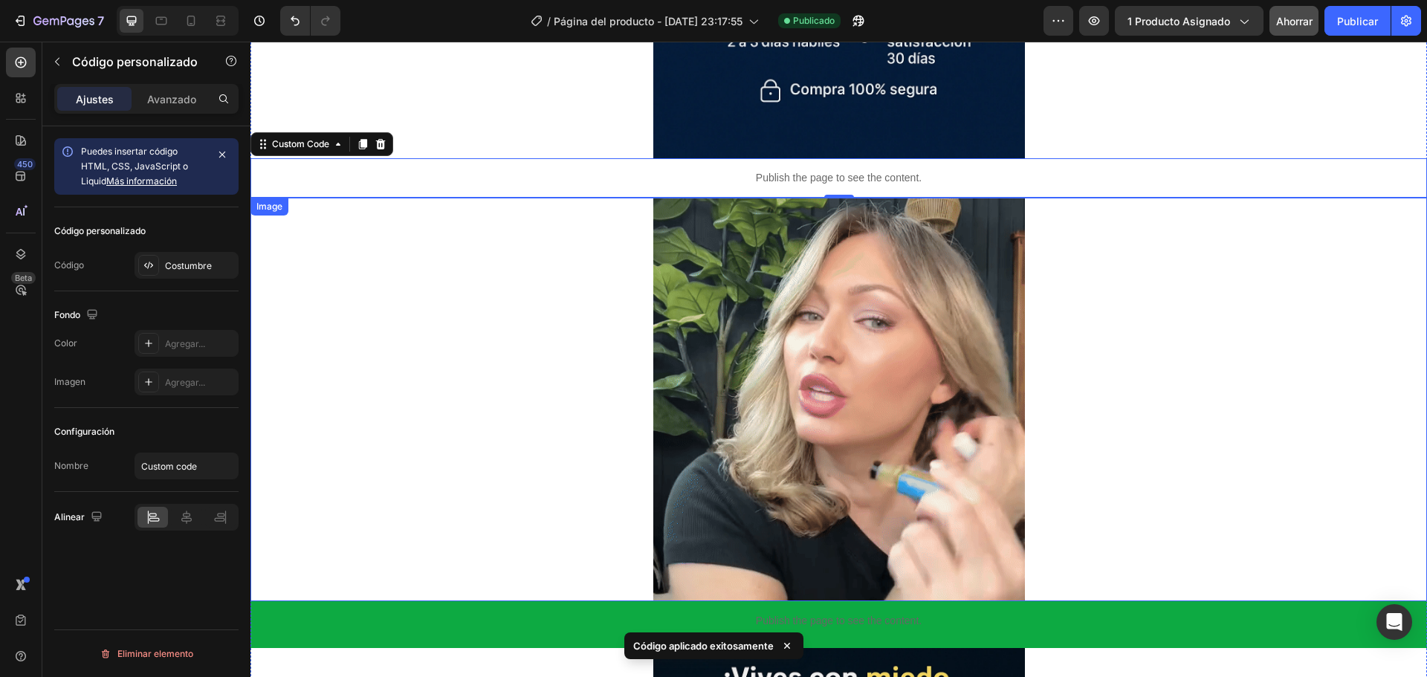
scroll to position [817, 0]
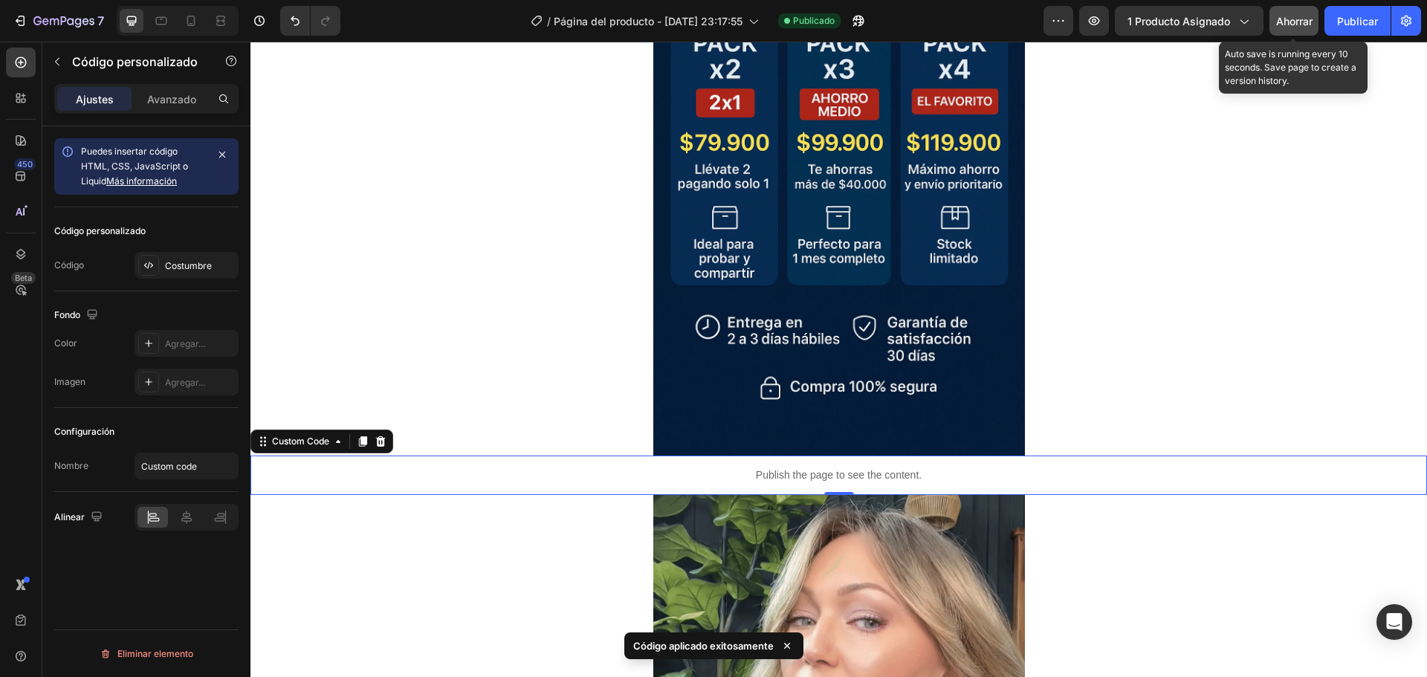
click at [1286, 19] on font "Ahorrar" at bounding box center [1294, 21] width 36 height 13
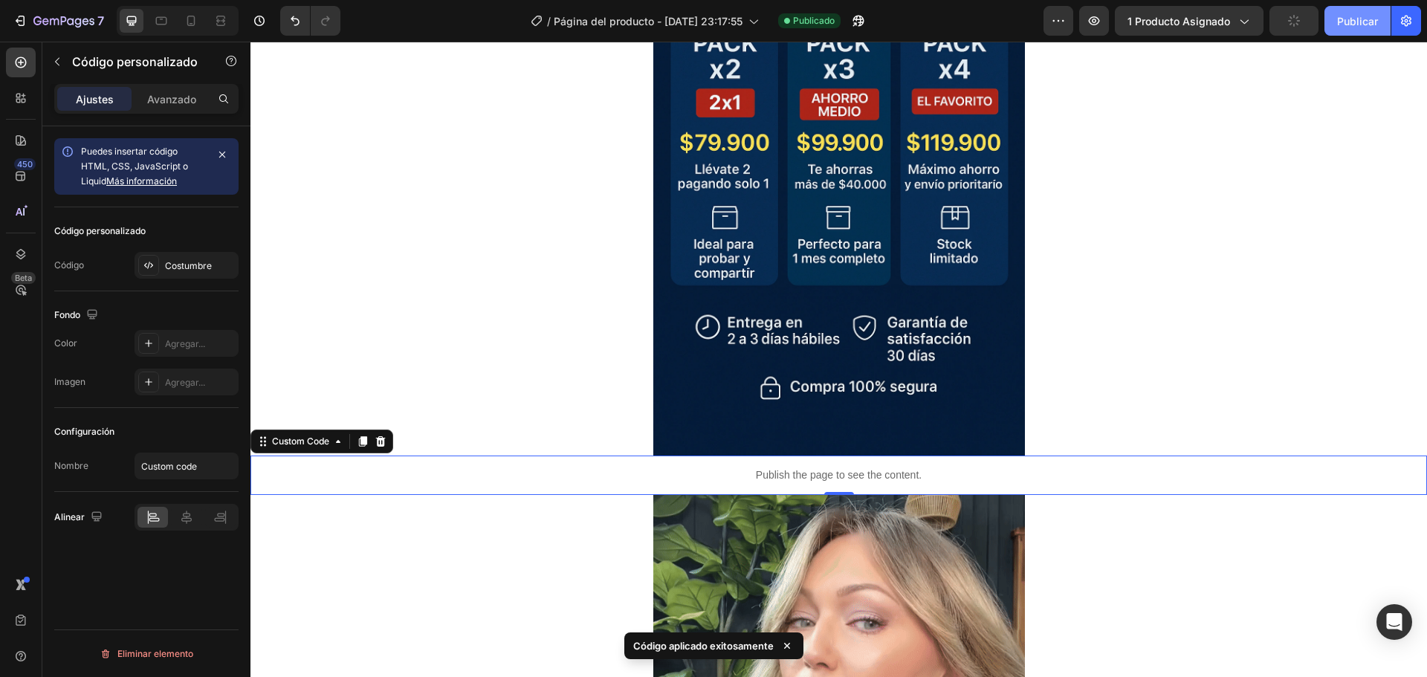
click at [1356, 19] on font "Publicar" at bounding box center [1357, 21] width 41 height 13
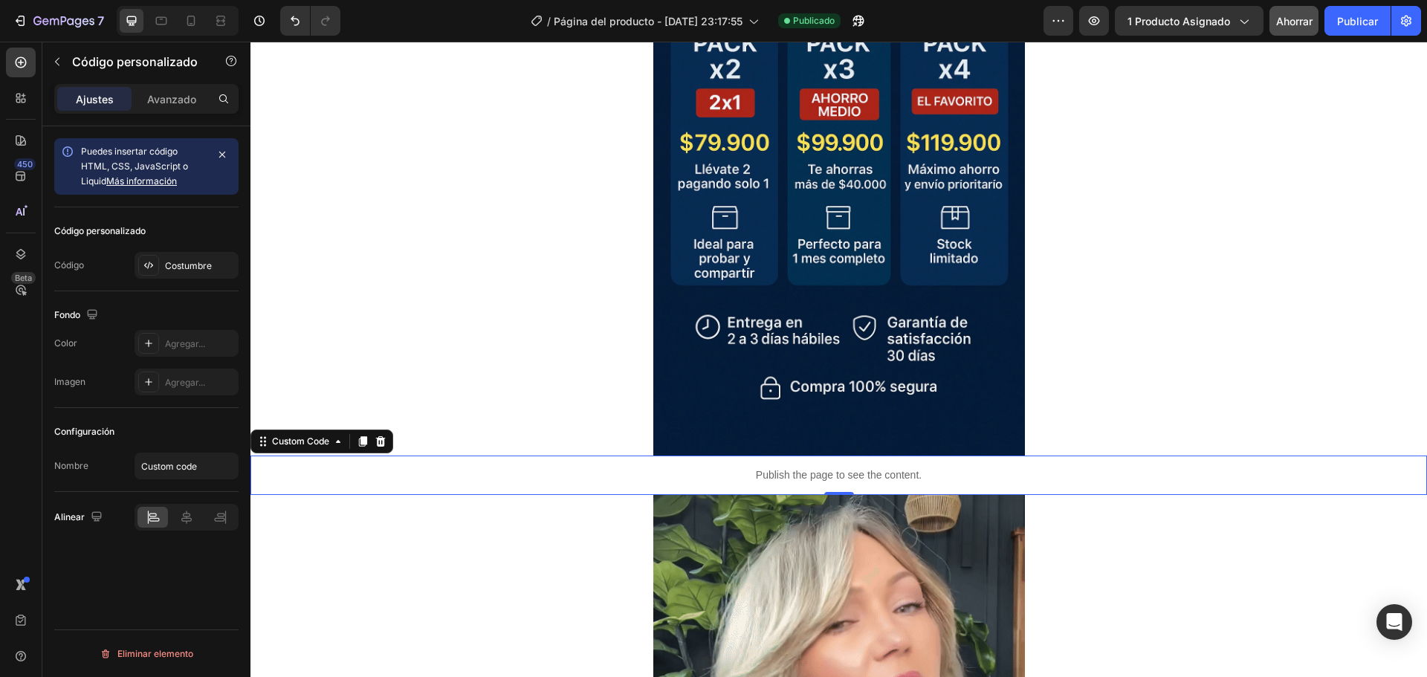
click at [446, 483] on div "Publish the page to see the content." at bounding box center [838, 475] width 1176 height 39
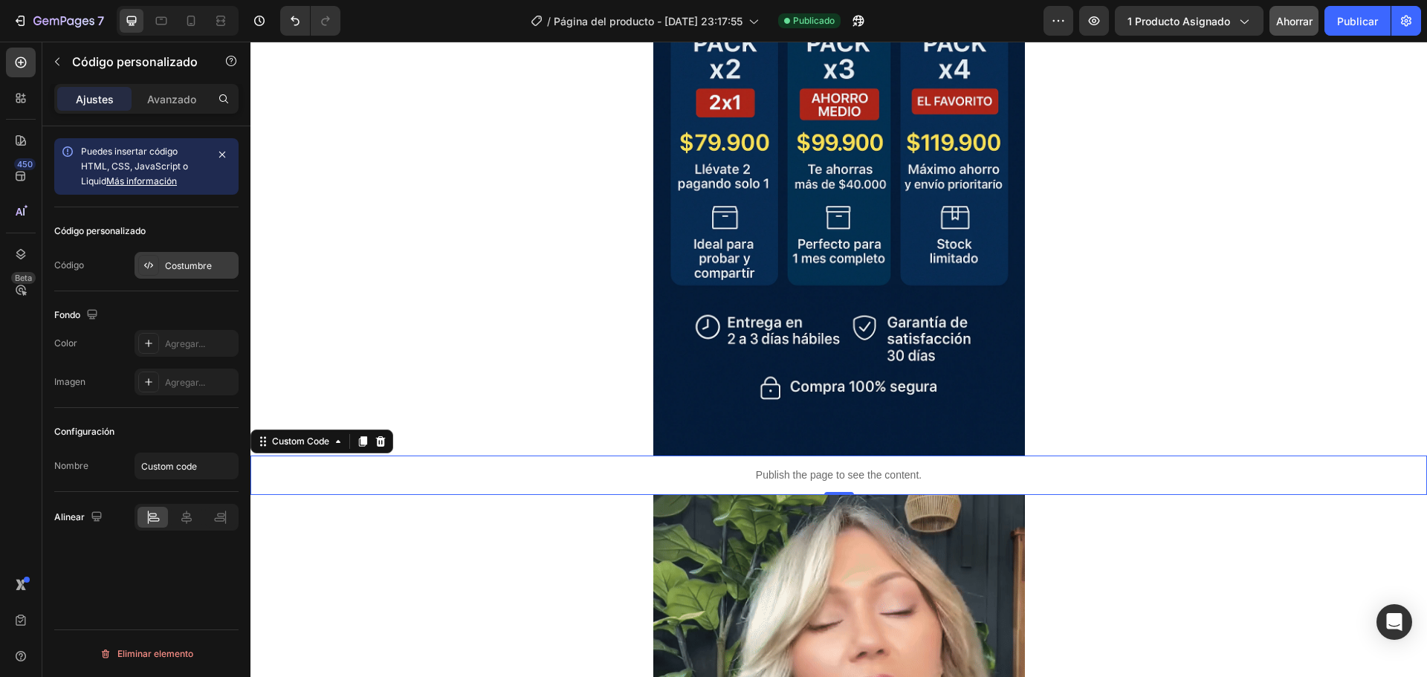
click at [169, 262] on font "Costumbre" at bounding box center [188, 265] width 47 height 11
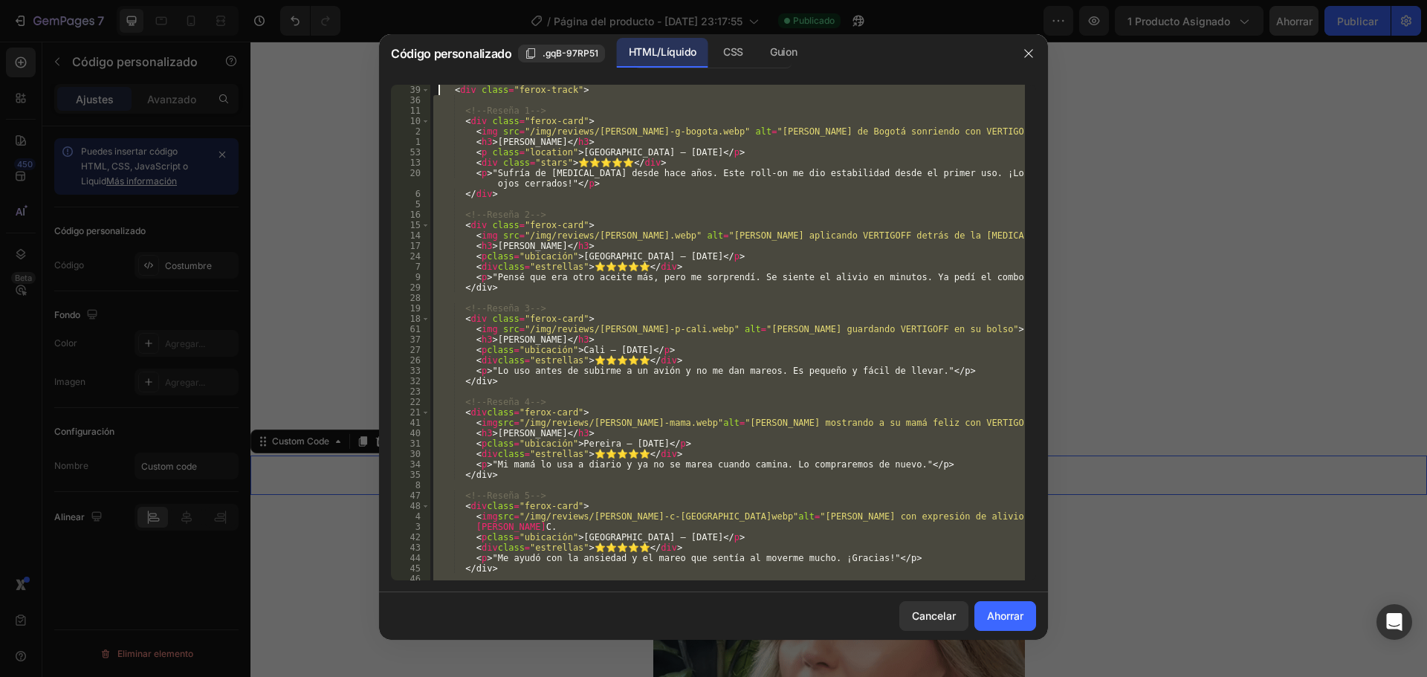
scroll to position [0, 0]
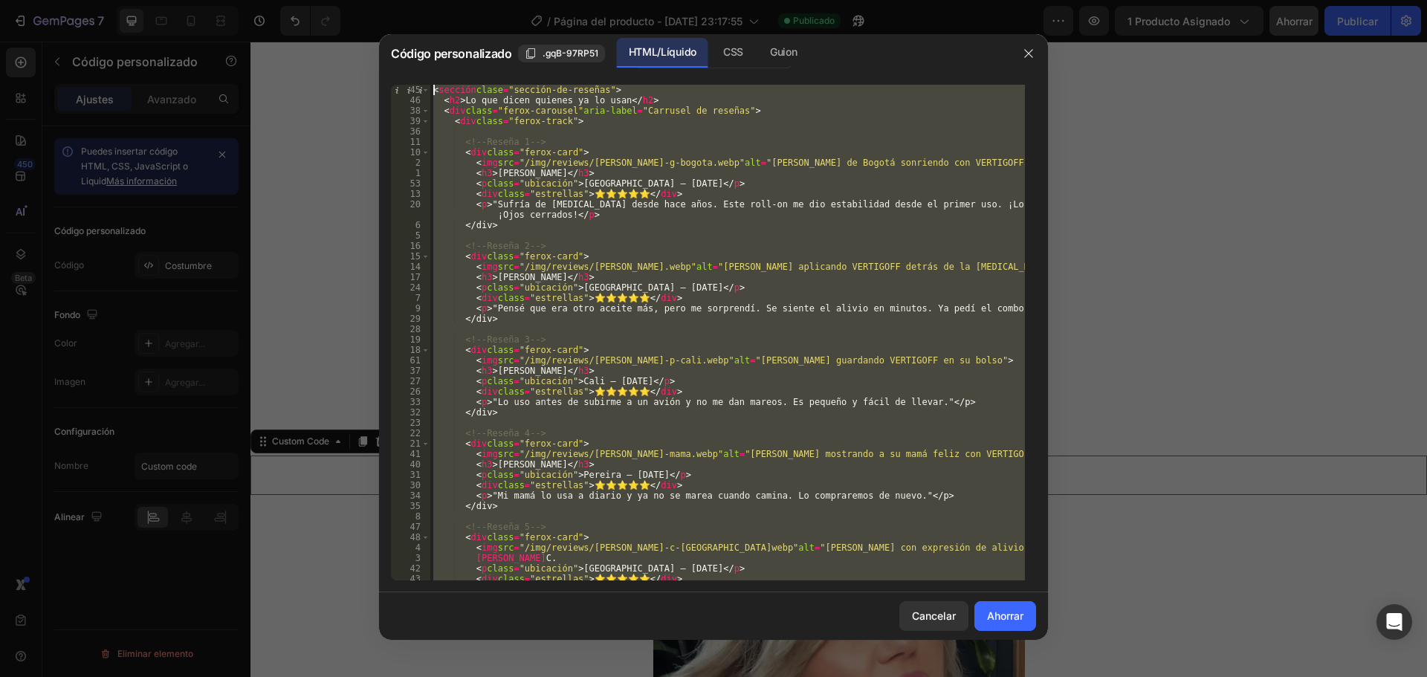
drag, startPoint x: 494, startPoint y: 555, endPoint x: 430, endPoint y: 90, distance: 469.6
click at [430, 90] on div "</script> 45 46 38 39 36 11 10 2 1 53 13 20 6 5 16 15 14 17 24 7 9 29 28 19 18 …" at bounding box center [713, 333] width 645 height 496
type textarea "<section class="reviews-section"> <h2>Lo que dicen quienes ya lo usan</h2>"
paste textarea
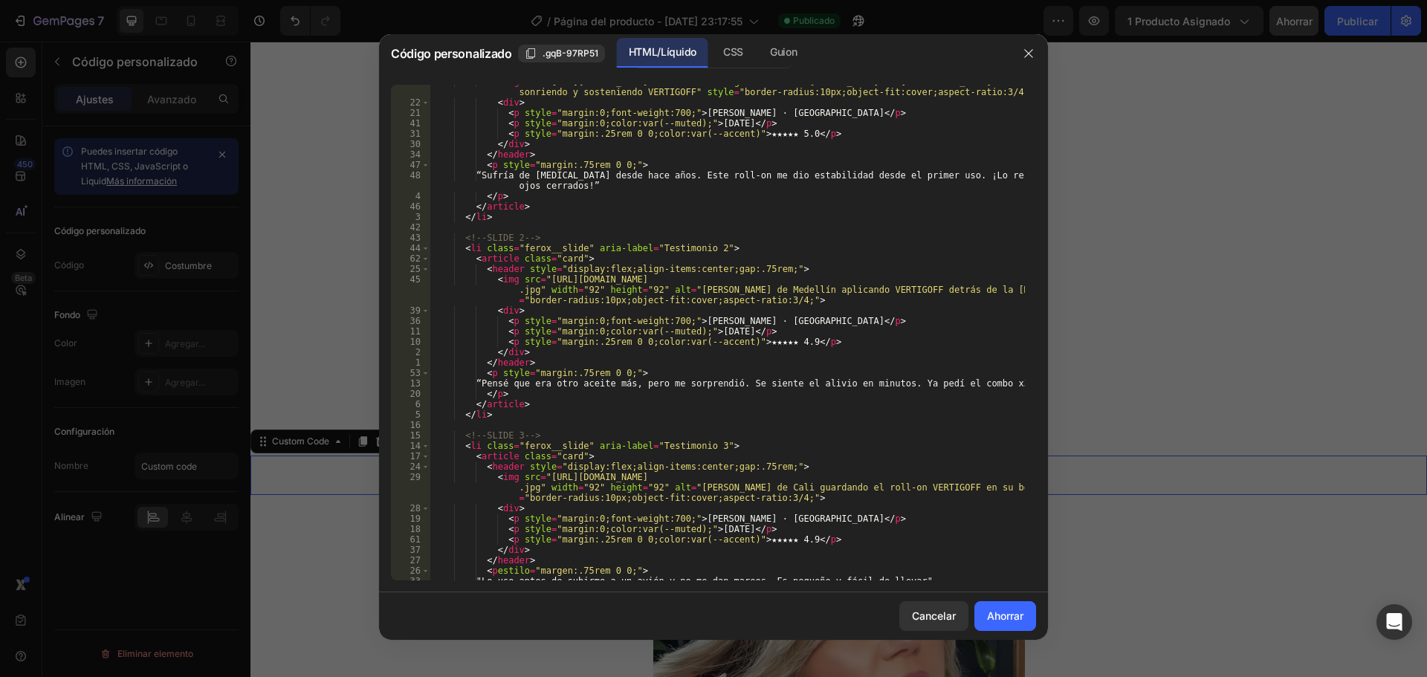
scroll to position [872, 0]
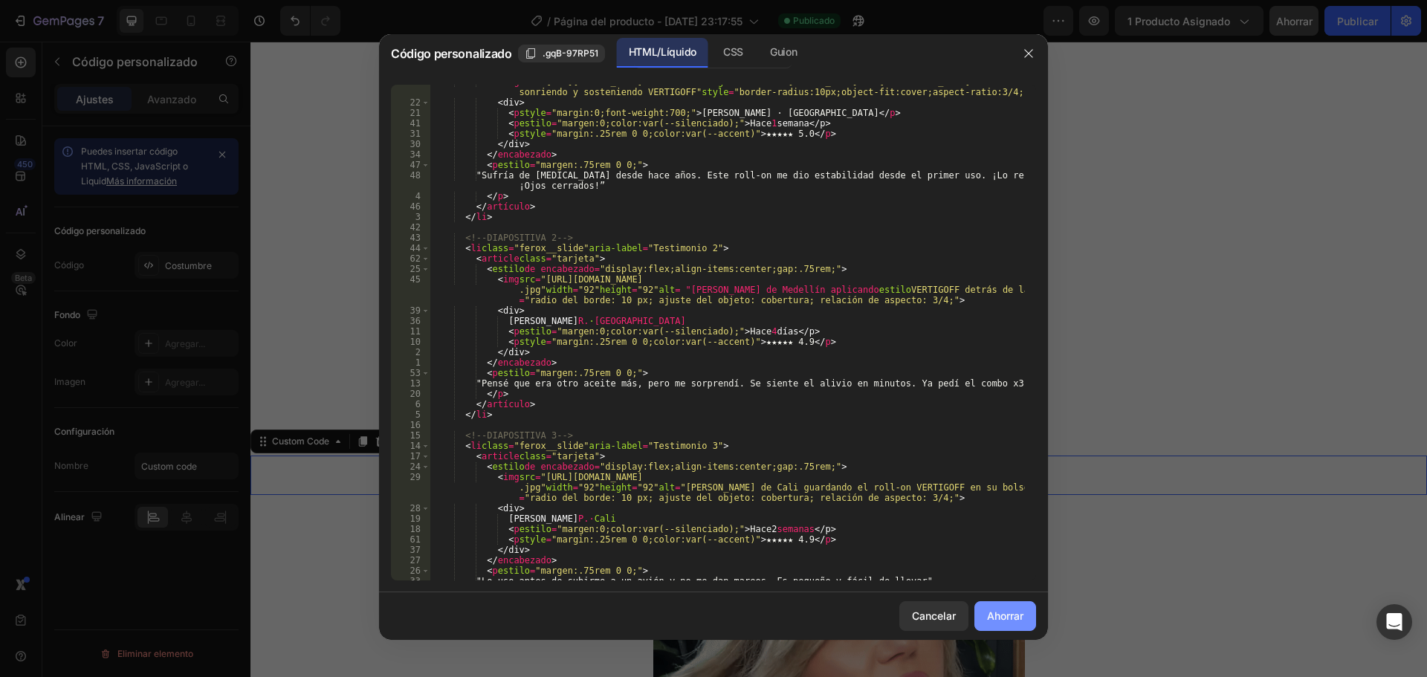
click at [1002, 619] on font "Ahorrar" at bounding box center [1005, 615] width 36 height 13
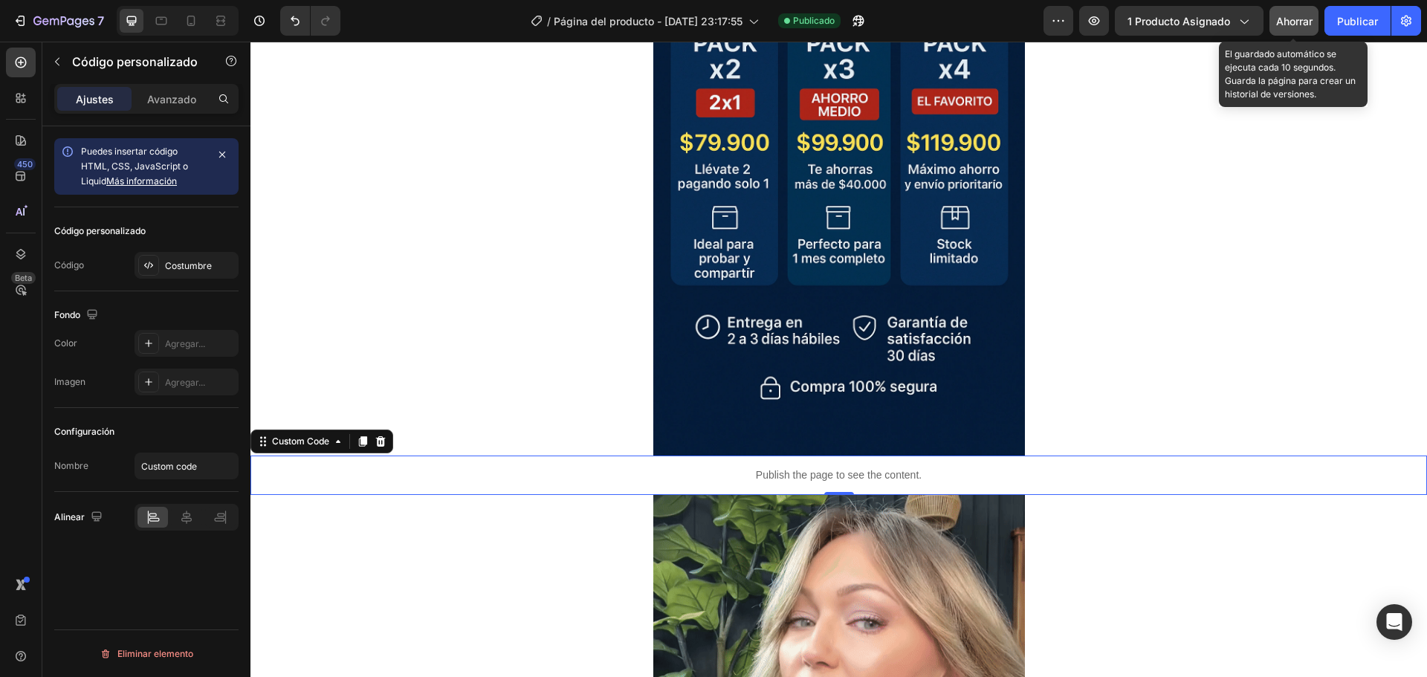
click at [1288, 20] on font "Ahorrar" at bounding box center [1294, 21] width 36 height 13
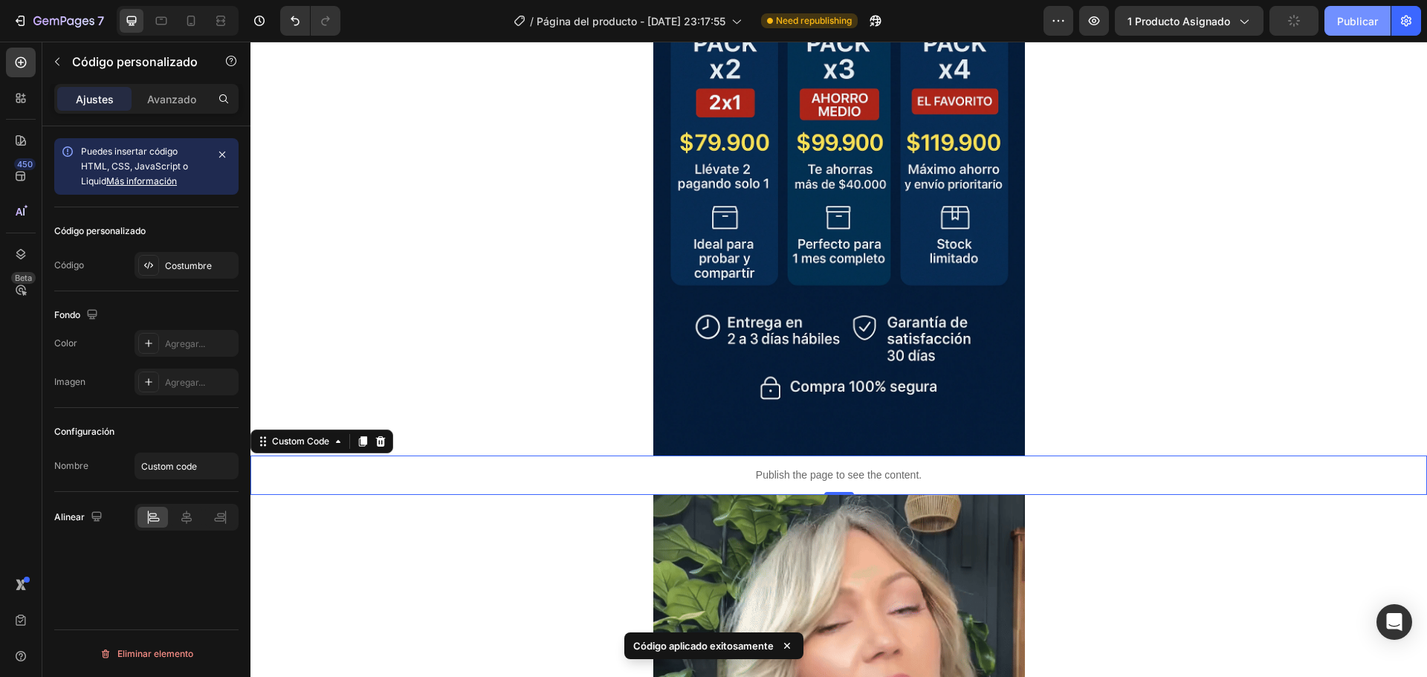
click at [1366, 22] on font "Publicar" at bounding box center [1357, 21] width 41 height 13
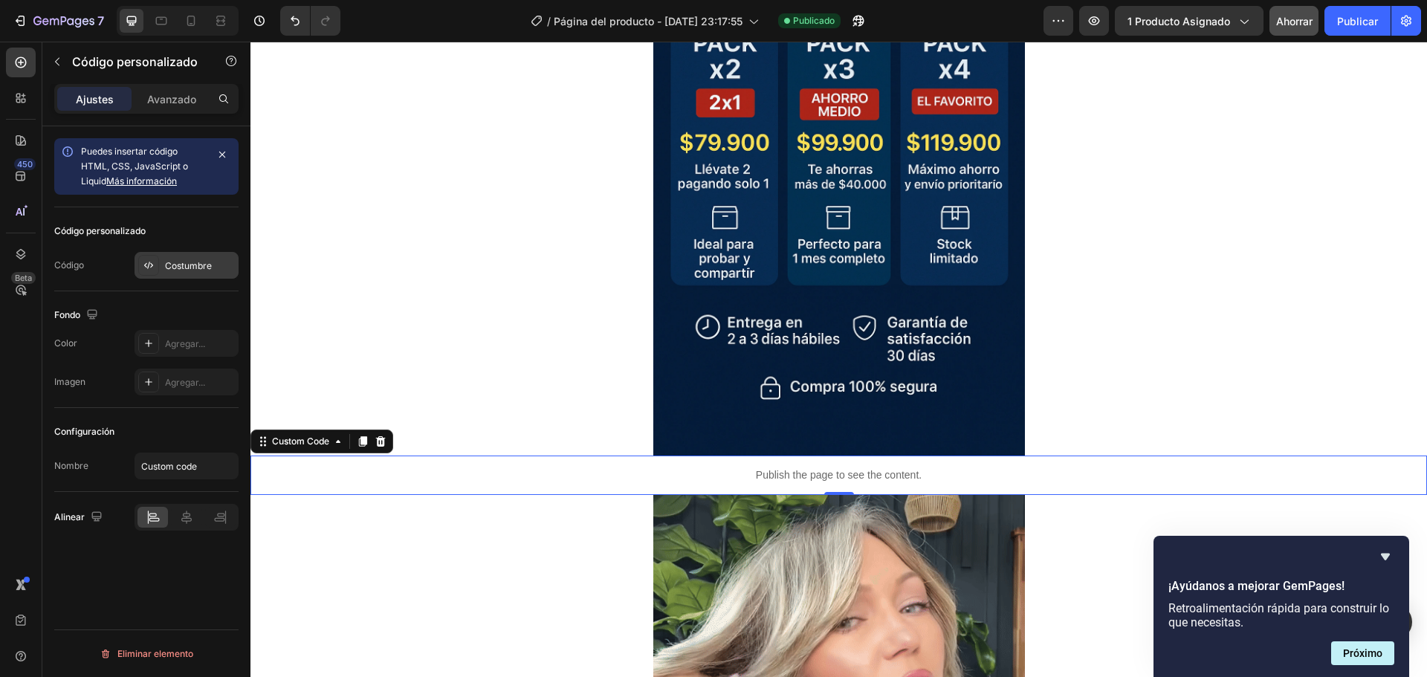
click at [201, 256] on div "Costumbre" at bounding box center [186, 265] width 104 height 27
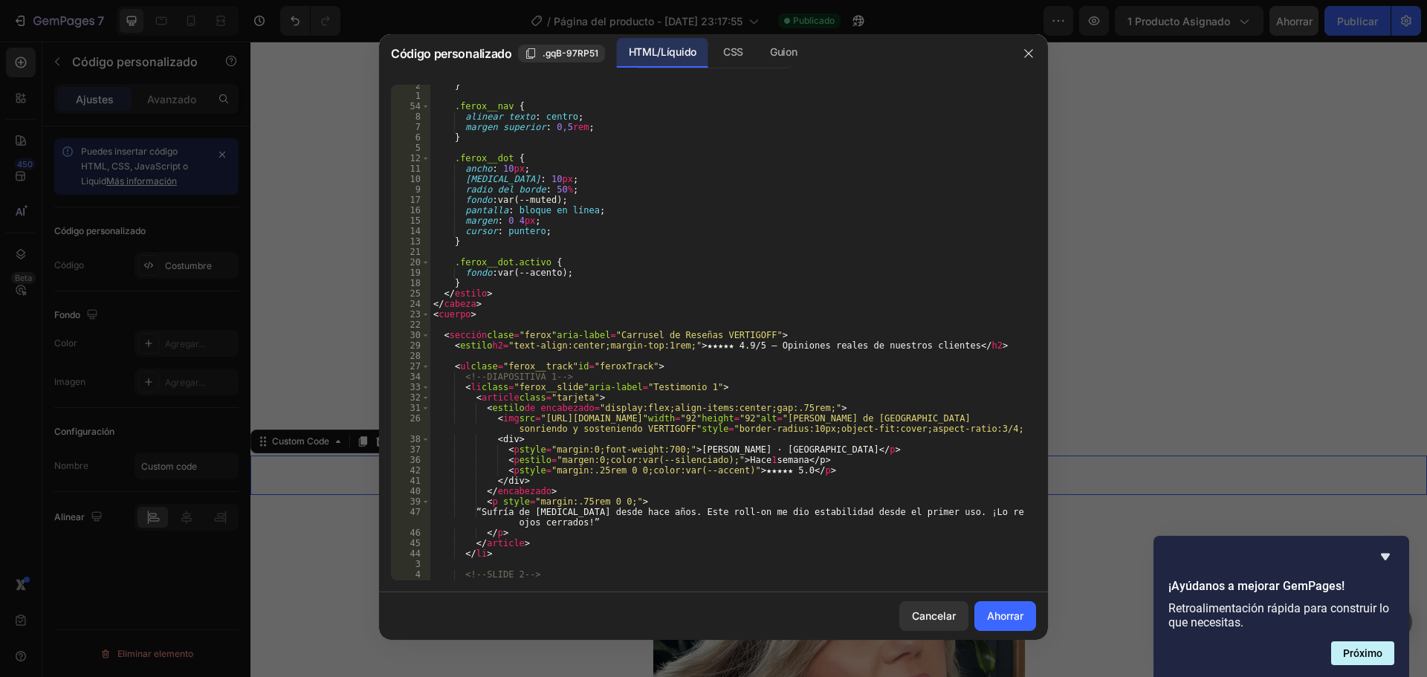
scroll to position [580, 0]
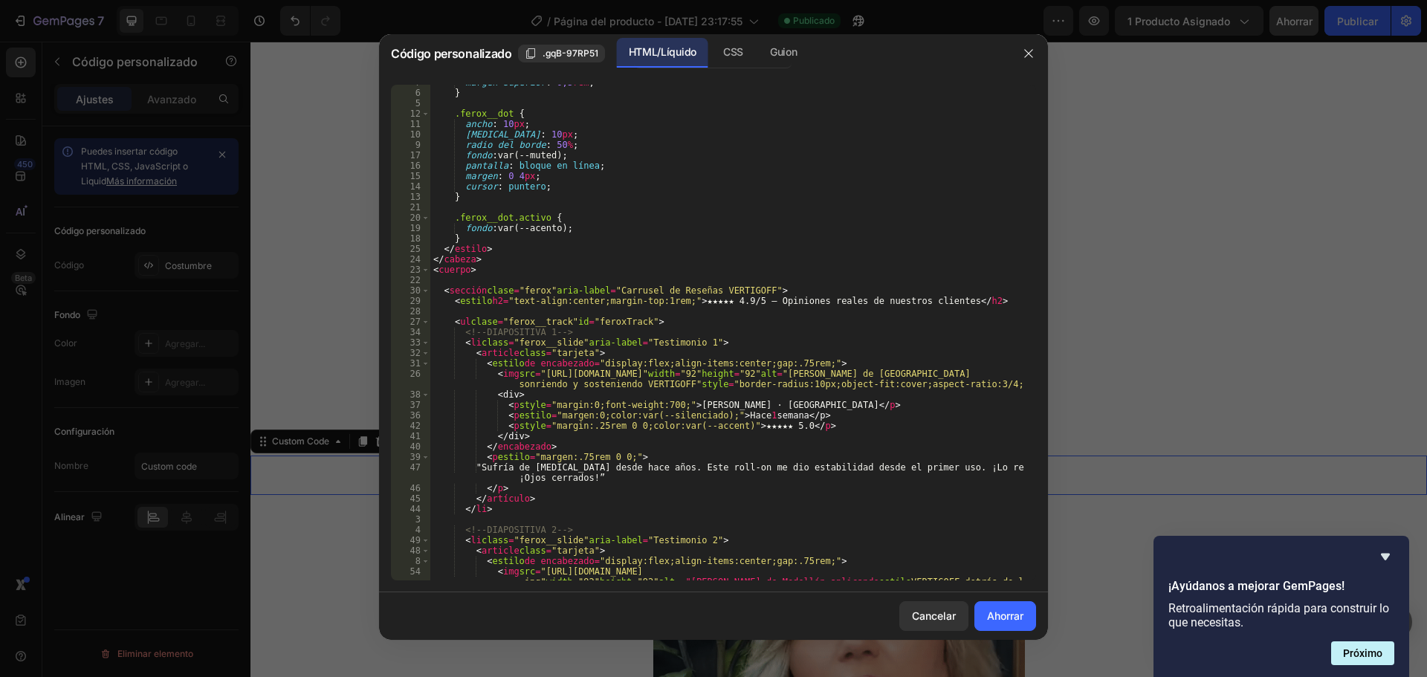
type textarea "<h2 style="text-align:center;margin-top:1rem;">★★★★★ 4.9/5 – Opiniones reales d…"
drag, startPoint x: 750, startPoint y: 305, endPoint x: 713, endPoint y: 305, distance: 36.4
click at [713, 305] on div "margen superior : 0,5 rem ; } .ferox__dot { ancho : 10 px ; [MEDICAL_DATA] : 10…" at bounding box center [727, 345] width 594 height 537
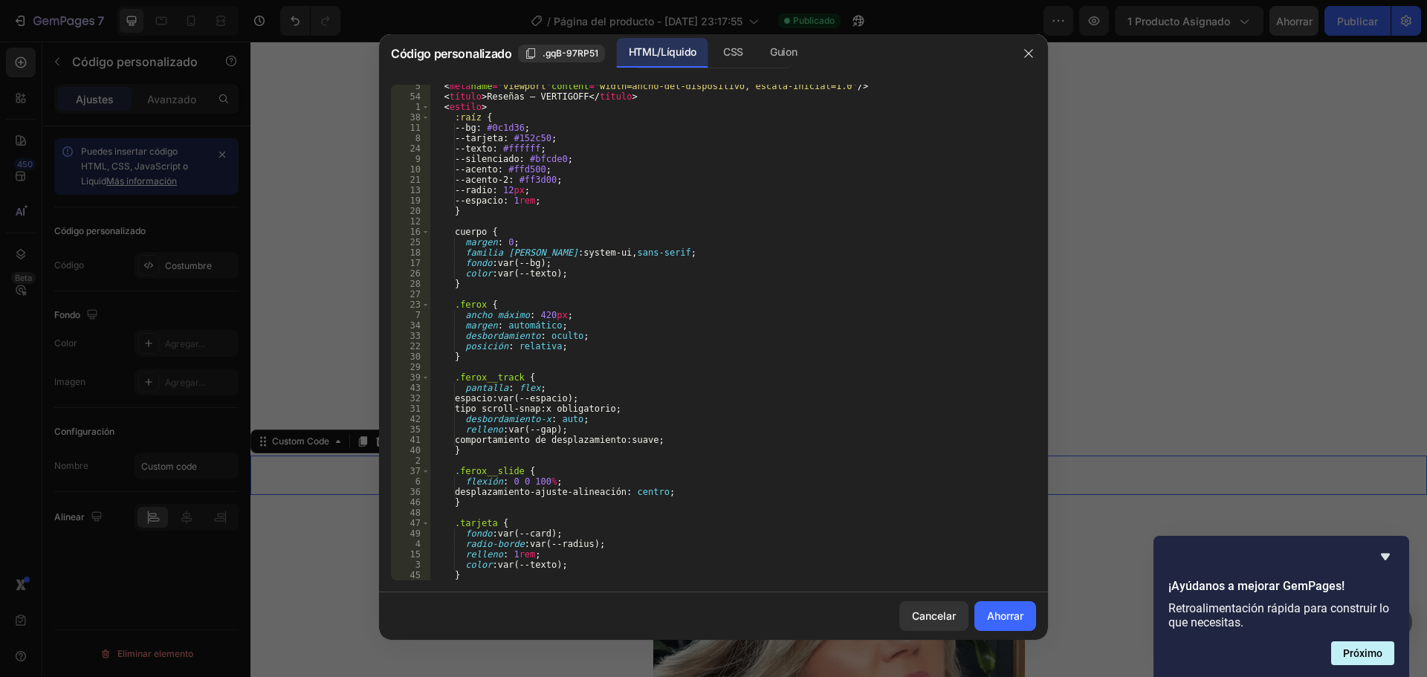
scroll to position [0, 0]
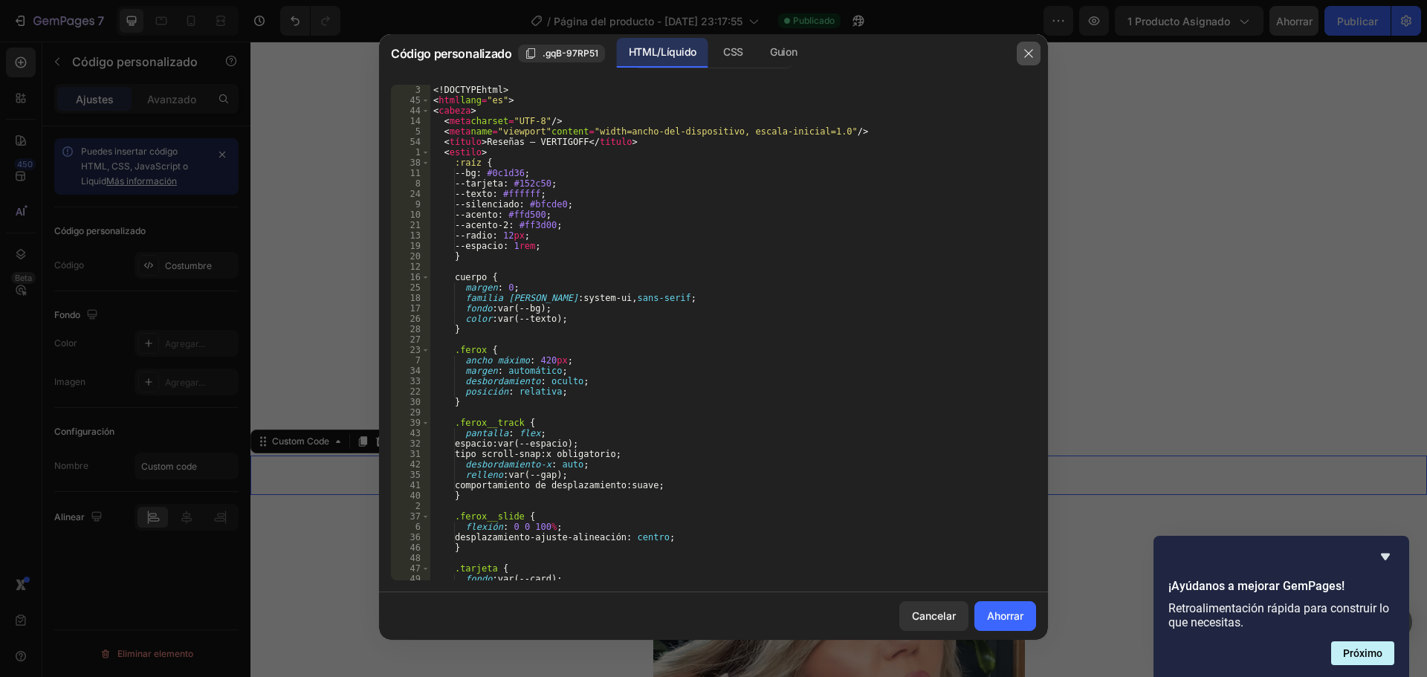
click at [1039, 55] on button "button" at bounding box center [1029, 54] width 24 height 24
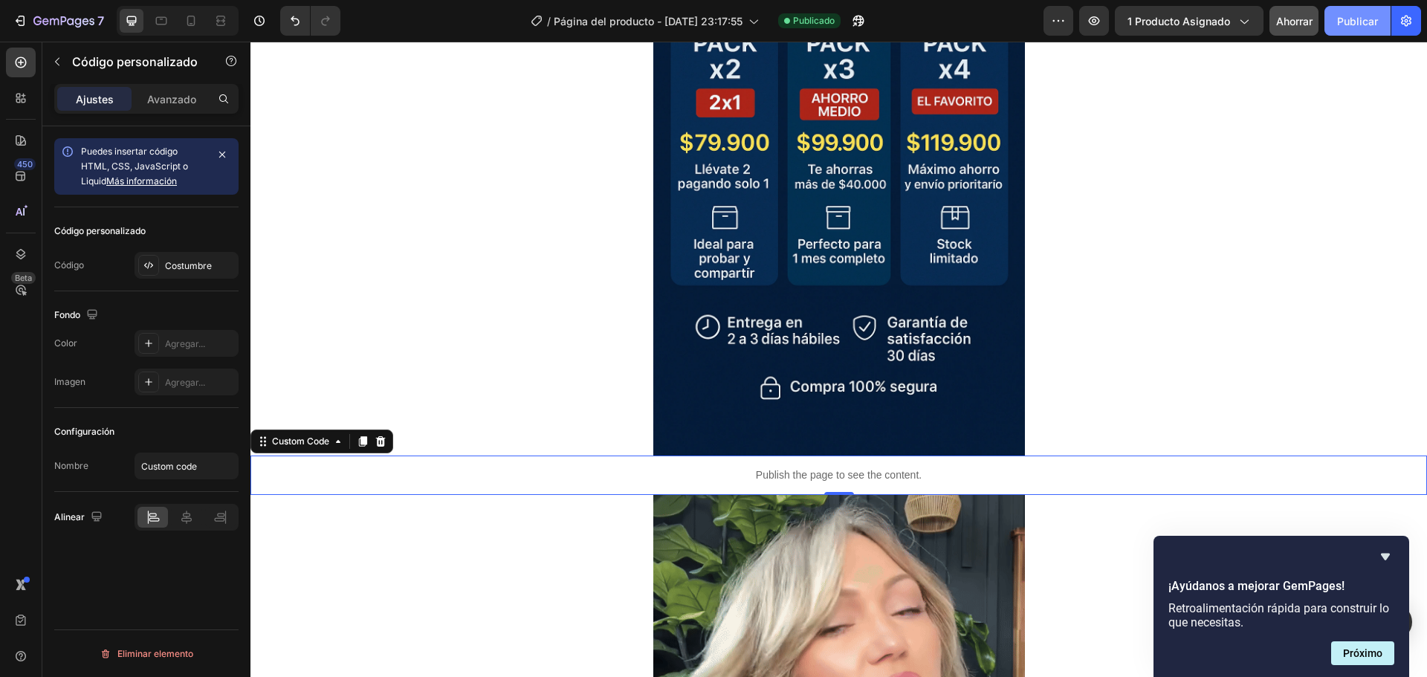
click at [1369, 27] on font "Publicar" at bounding box center [1357, 21] width 41 height 16
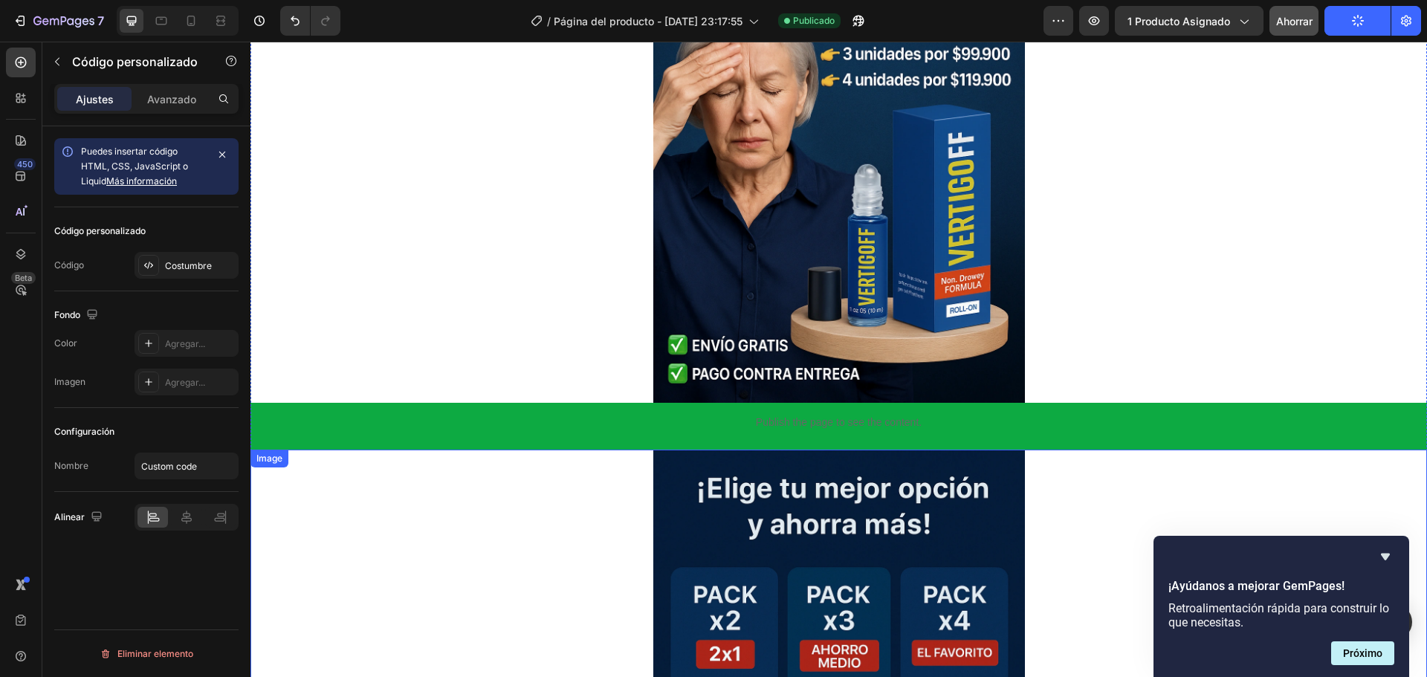
scroll to position [446, 0]
